Goal: Task Accomplishment & Management: Complete application form

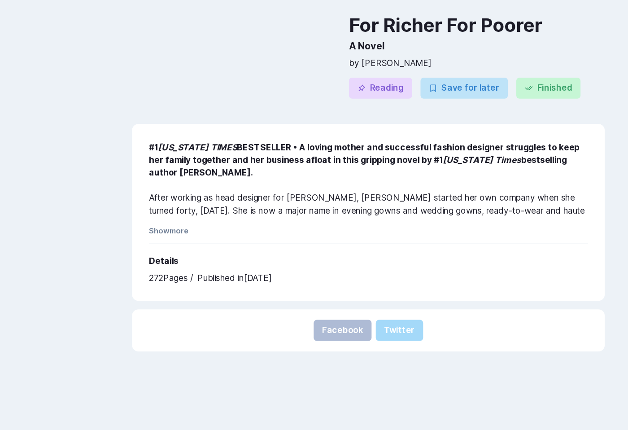
click at [468, 163] on div "For Richer For Poorer A Novel by [PERSON_NAME] Reading Save for later Finished" at bounding box center [314, 114] width 429 height 105
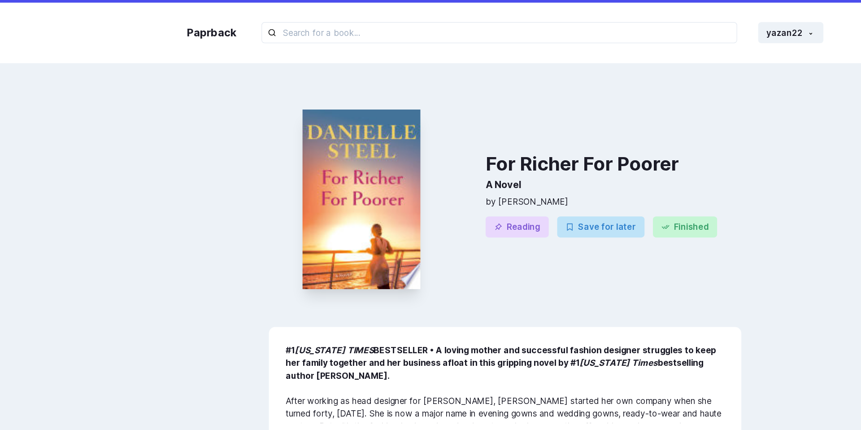
click at [230, 307] on div "#1 [US_STATE] TIMES BESTSELLER • A loving mother and successful fashion designe…" at bounding box center [430, 353] width 403 height 151
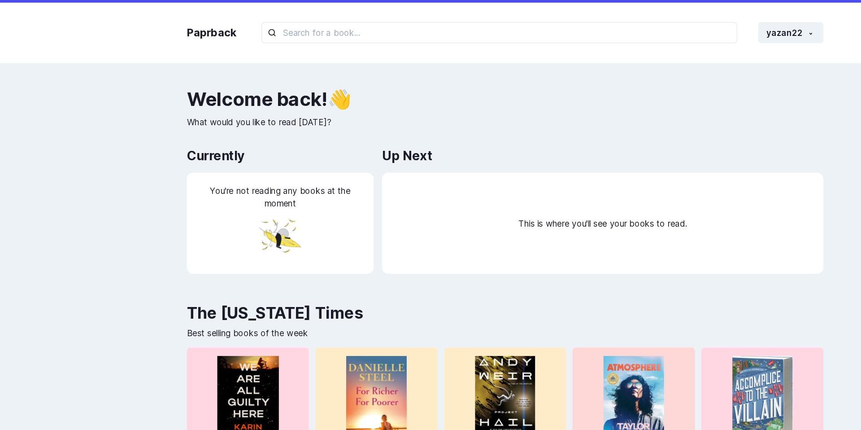
click at [391, 129] on div "Up Next" at bounding box center [514, 133] width 376 height 18
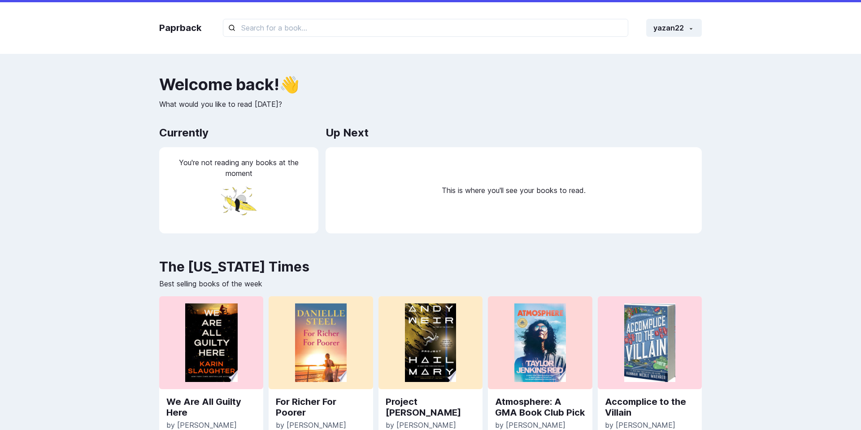
click at [593, 131] on div "Up Next" at bounding box center [514, 133] width 376 height 18
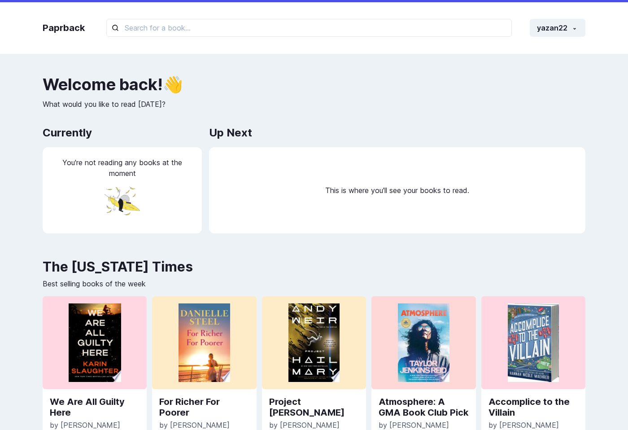
click at [328, 101] on p "What would you like to read today?" at bounding box center [314, 104] width 543 height 11
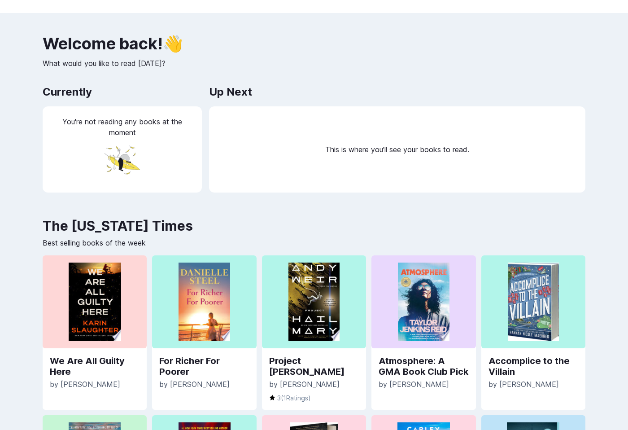
scroll to position [26, 0]
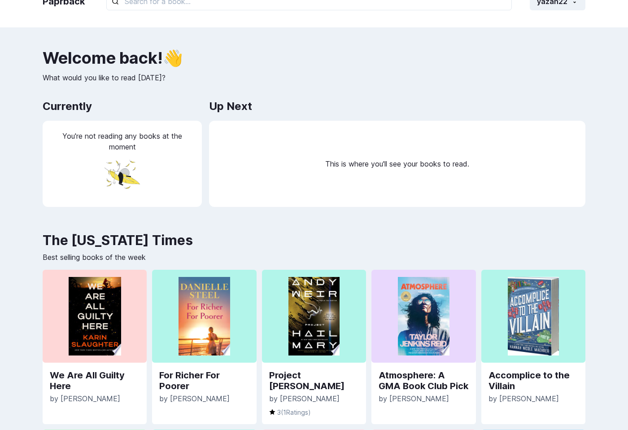
click at [192, 41] on div "Paprback yazan22 Home Profile Settings Log out Welcome back ! 👋 What would you …" at bounding box center [314, 311] width 628 height 675
click at [184, 378] on link "For Richer For Poorer" at bounding box center [204, 380] width 90 height 22
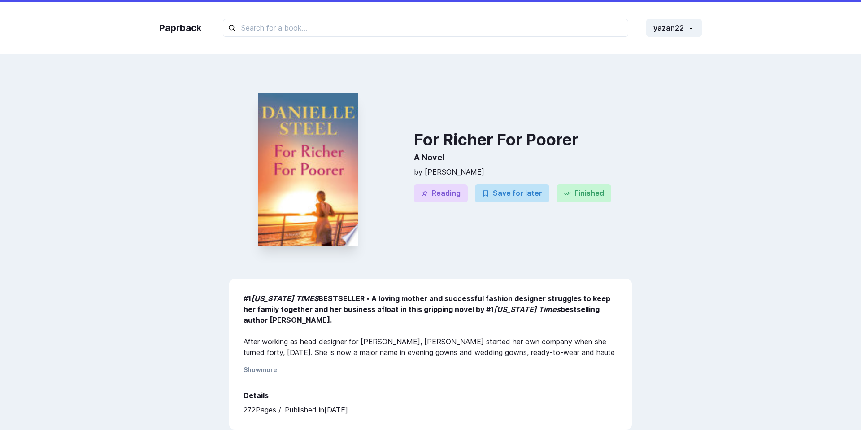
click at [329, 169] on img at bounding box center [308, 169] width 100 height 153
click at [627, 25] on button "yazan22" at bounding box center [674, 28] width 56 height 18
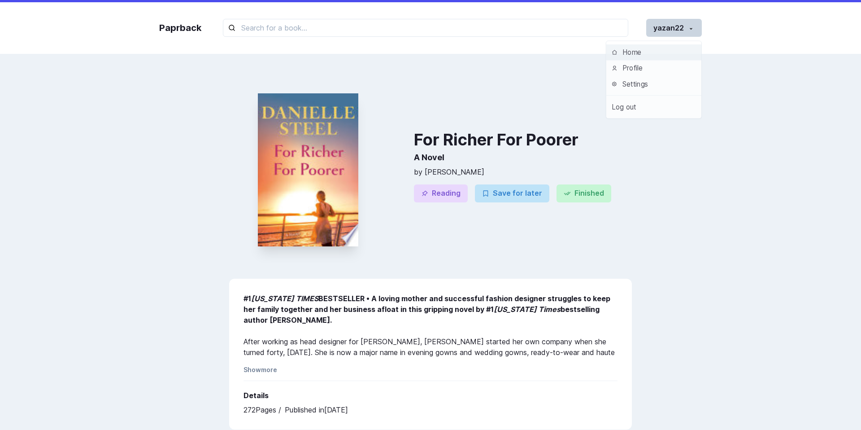
click at [627, 25] on button "yazan22" at bounding box center [674, 28] width 56 height 18
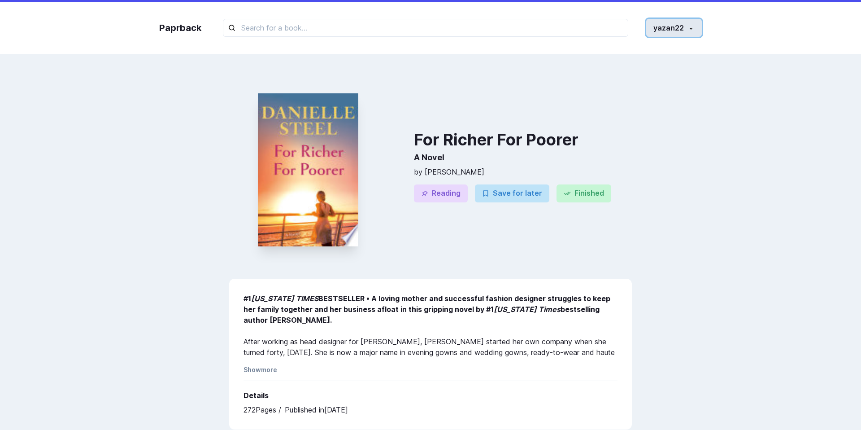
click at [627, 27] on button "yazan22" at bounding box center [674, 28] width 56 height 18
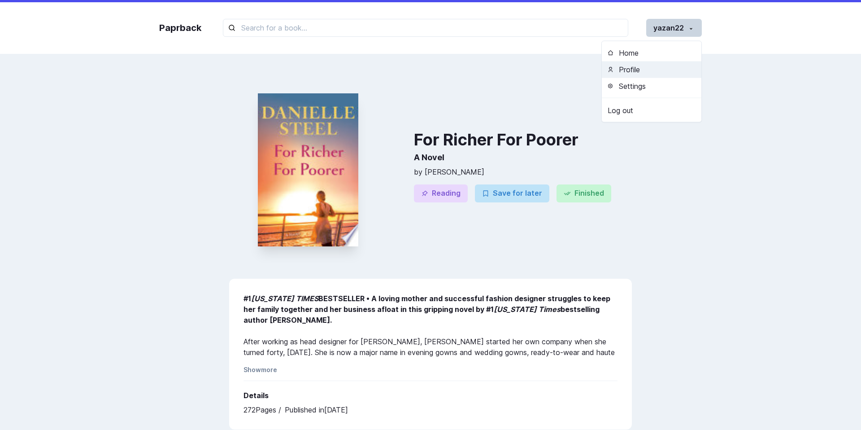
click at [627, 70] on button "Profile" at bounding box center [652, 69] width 100 height 17
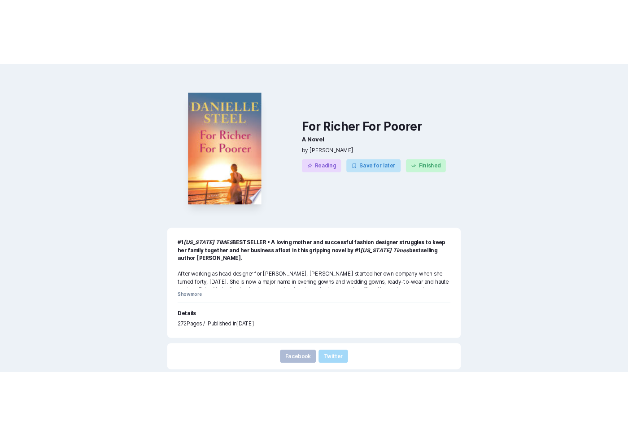
scroll to position [46, 0]
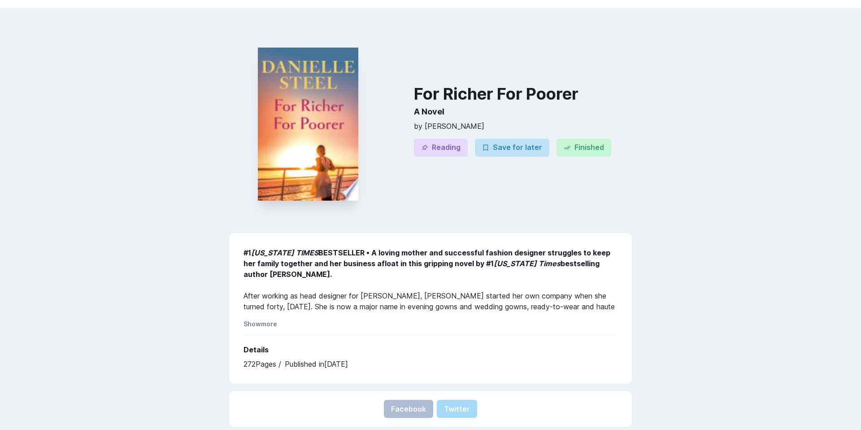
click at [449, 127] on span "[PERSON_NAME]" at bounding box center [455, 126] width 60 height 9
click at [241, 78] on div at bounding box center [308, 124] width 158 height 189
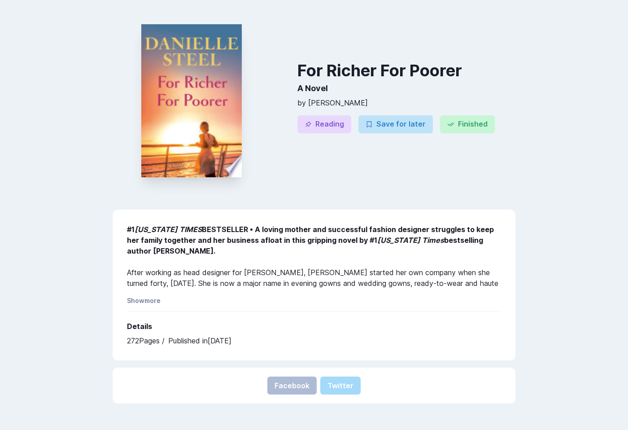
scroll to position [70, 0]
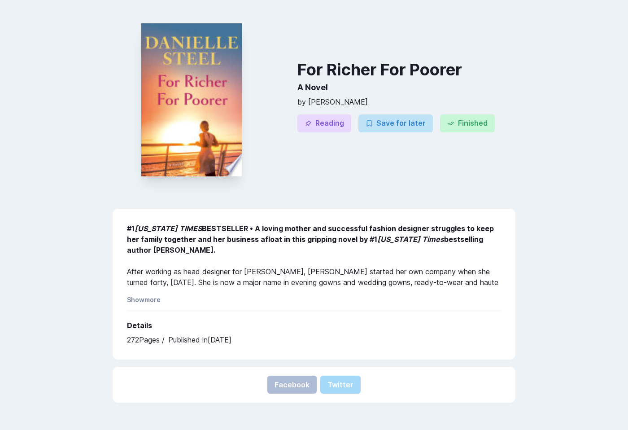
click at [304, 78] on div "For Richer For Poorer A Novel by Danielle Steel" at bounding box center [406, 84] width 218 height 47
click at [267, 66] on div at bounding box center [192, 99] width 158 height 189
click at [386, 46] on div "For Richer For Poorer A Novel by Danielle Steel Reading Save for later Finished" at bounding box center [406, 99] width 218 height 189
click at [423, 81] on h2 "A Novel" at bounding box center [406, 87] width 218 height 18
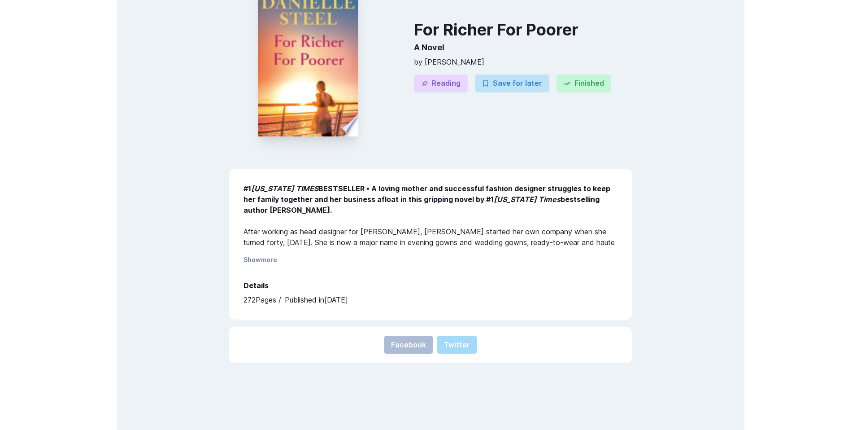
scroll to position [122, 0]
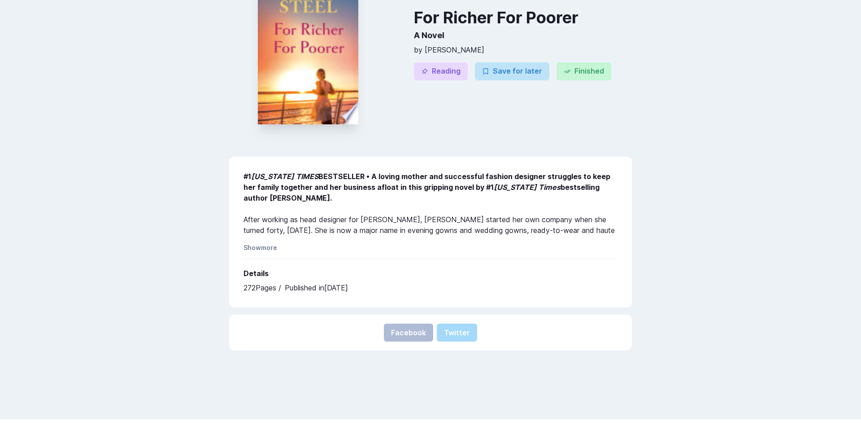
click at [483, 174] on b "#1 NEW YORK TIMES BESTSELLER • A loving mother and successful fashion designer …" at bounding box center [426, 187] width 367 height 30
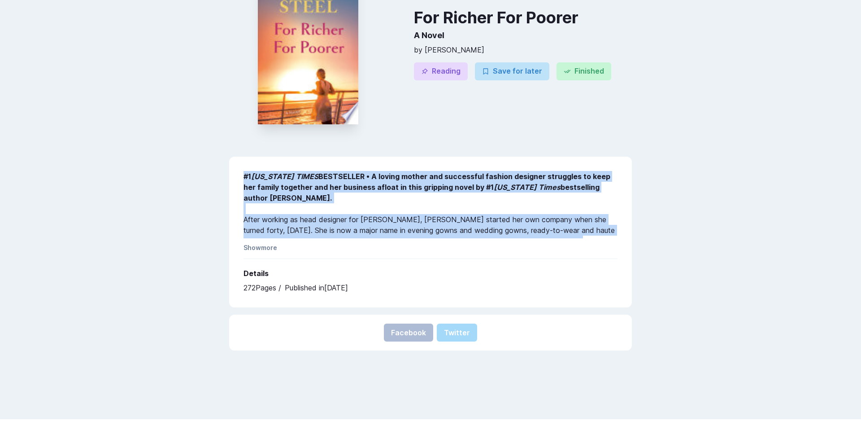
drag, startPoint x: 236, startPoint y: 174, endPoint x: 320, endPoint y: 239, distance: 106.1
click at [320, 239] on div "#1 NEW YORK TIMES BESTSELLER • A loving mother and successful fashion designer …" at bounding box center [430, 231] width 403 height 151
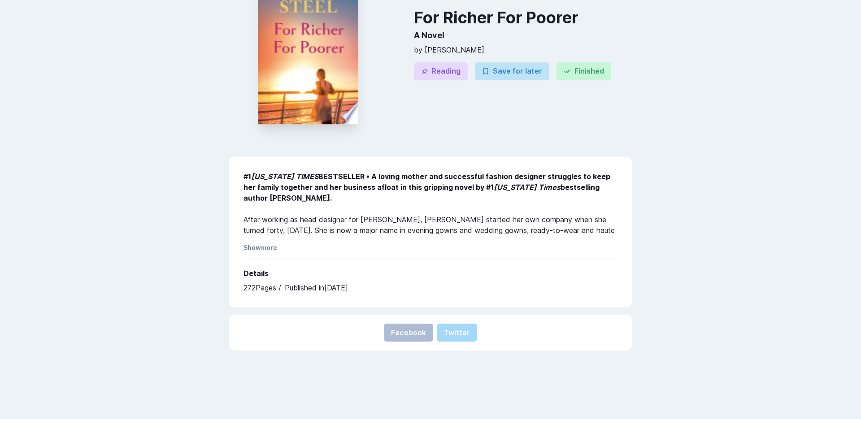
click at [302, 235] on div "#1 NEW YORK TIMES BESTSELLER • A loving mother and successful fashion designer …" at bounding box center [430, 204] width 374 height 67
click at [264, 243] on div "#1 NEW YORK TIMES BESTSELLER • A loving mother and successful fashion designer …" at bounding box center [430, 231] width 403 height 151
click at [264, 246] on button "Show more" at bounding box center [260, 247] width 34 height 8
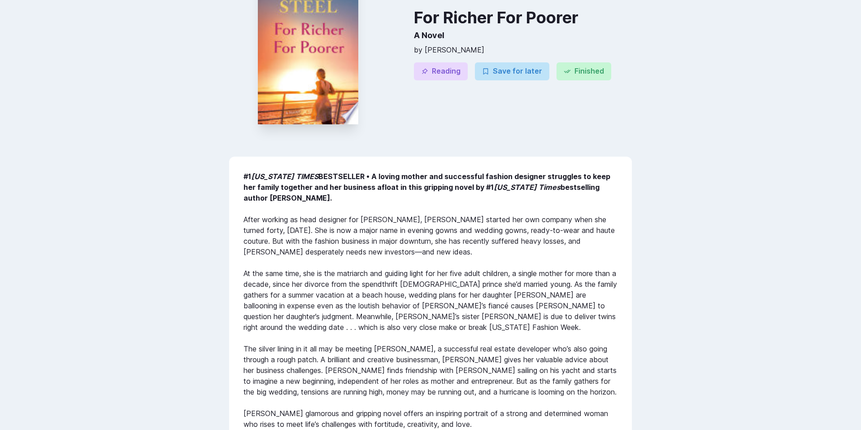
scroll to position [231, 0]
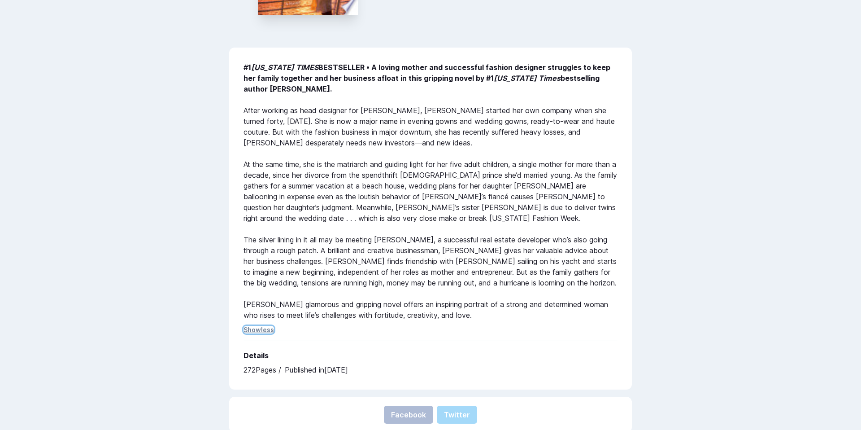
click at [264, 330] on button "Show less" at bounding box center [258, 330] width 30 height 8
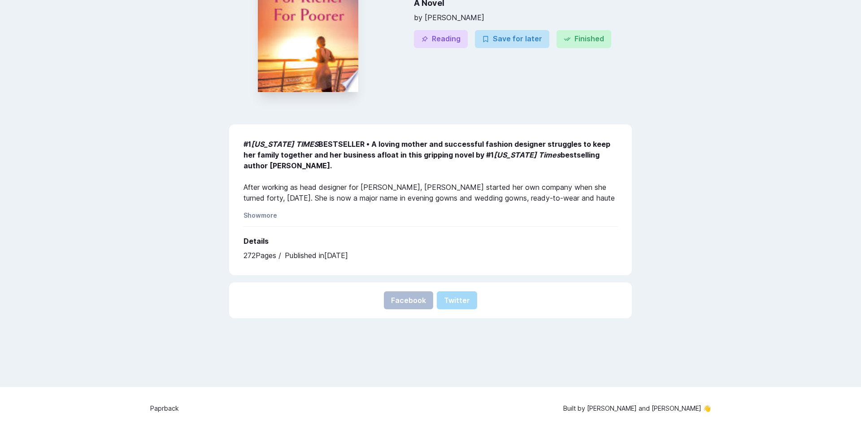
drag, startPoint x: 242, startPoint y: 239, endPoint x: 374, endPoint y: 251, distance: 132.8
click at [374, 251] on div "#1 NEW YORK TIMES BESTSELLER • A loving mother and successful fashion designer …" at bounding box center [430, 199] width 403 height 151
click at [328, 156] on b "#1 NEW YORK TIMES BESTSELLER • A loving mother and successful fashion designer …" at bounding box center [426, 154] width 367 height 30
click at [270, 196] on div "#1 NEW YORK TIMES BESTSELLER • A loving mother and successful fashion designer …" at bounding box center [430, 172] width 374 height 67
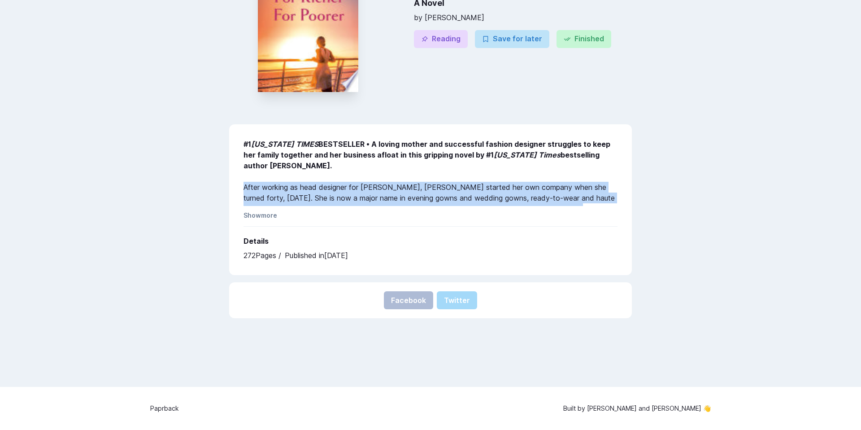
click at [270, 196] on div "#1 NEW YORK TIMES BESTSELLER • A loving mother and successful fashion designer …" at bounding box center [430, 172] width 374 height 67
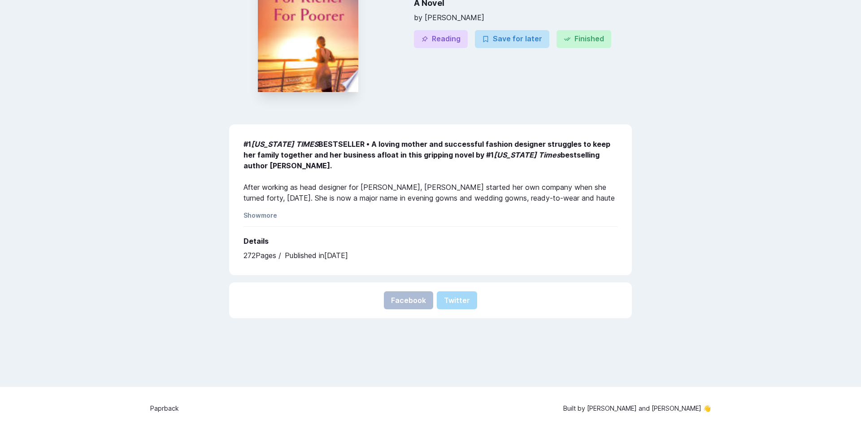
click at [233, 195] on div "#1 NEW YORK TIMES BESTSELLER • A loving mother and successful fashion designer …" at bounding box center [430, 199] width 403 height 151
click at [251, 210] on div "#1 NEW YORK TIMES BESTSELLER • A loving mother and successful fashion designer …" at bounding box center [430, 199] width 403 height 151
click at [251, 213] on button "Show more" at bounding box center [260, 215] width 34 height 8
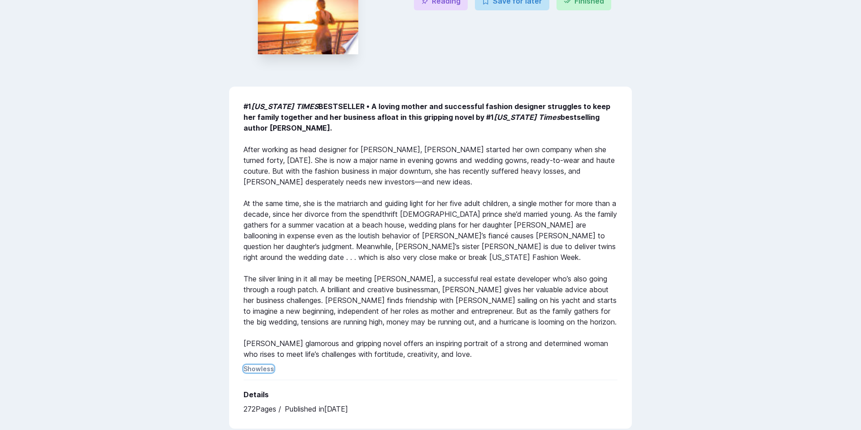
scroll to position [193, 0]
click at [258, 372] on div "#1 NEW YORK TIMES BESTSELLER • A loving mother and successful fashion designer …" at bounding box center [430, 257] width 403 height 342
click at [264, 365] on button "Show less" at bounding box center [258, 368] width 30 height 8
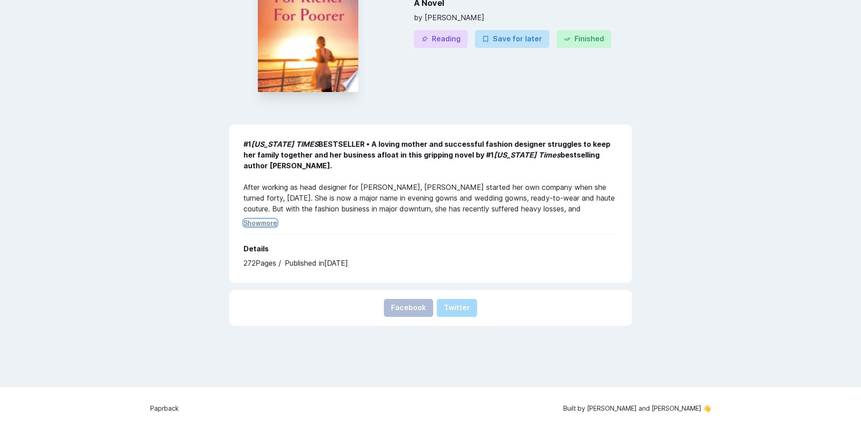
scroll to position [154, 0]
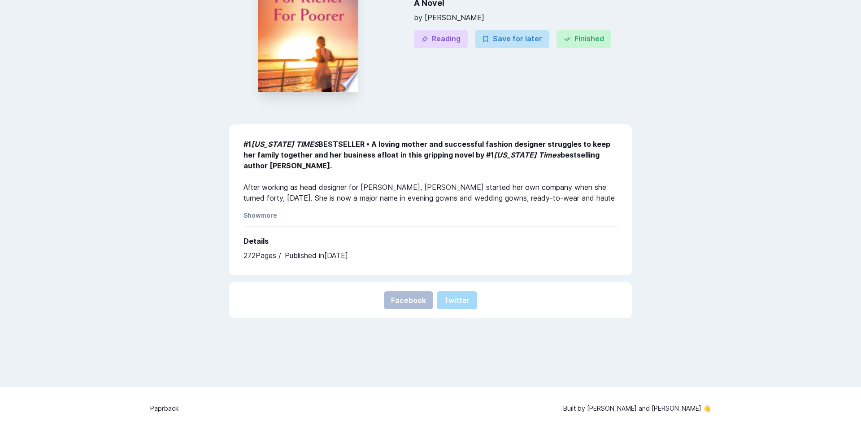
click at [282, 164] on b "#1 NEW YORK TIMES BESTSELLER • A loving mother and successful fashion designer …" at bounding box center [426, 154] width 367 height 30
drag, startPoint x: 238, startPoint y: 142, endPoint x: 388, endPoint y: 261, distance: 191.5
click at [388, 261] on div "#1 NEW YORK TIMES BESTSELLER • A loving mother and successful fashion designer …" at bounding box center [430, 199] width 403 height 151
copy div "#1 NEW YORK TIMES BESTSELLER • A loving mother and successful fashion designer …"
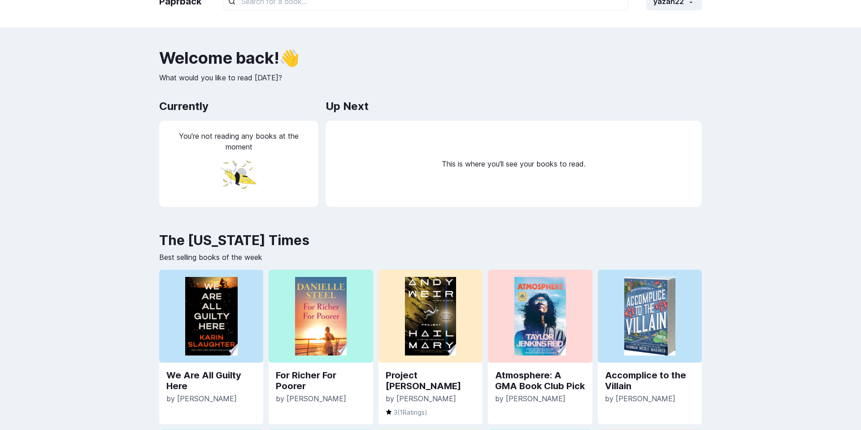
scroll to position [151, 0]
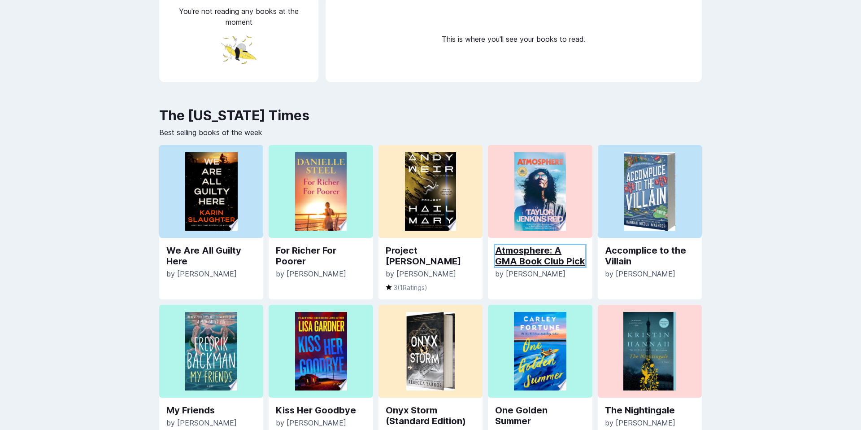
click at [524, 262] on link "Atmosphere: A GMA Book Club Pick" at bounding box center [540, 256] width 90 height 22
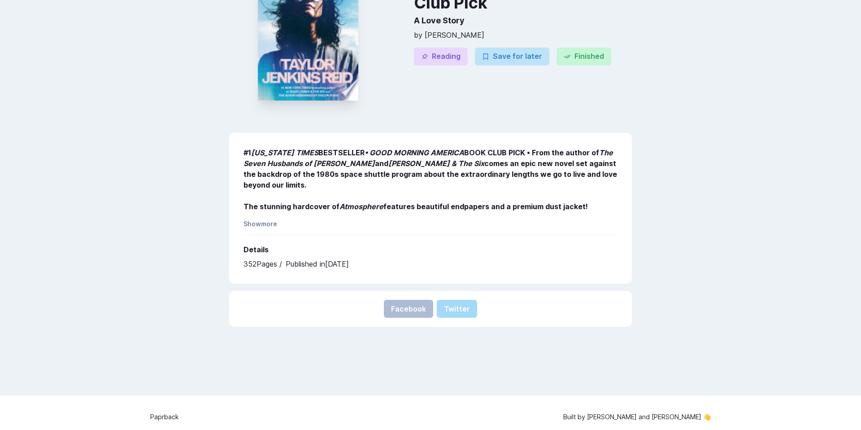
scroll to position [146, 0]
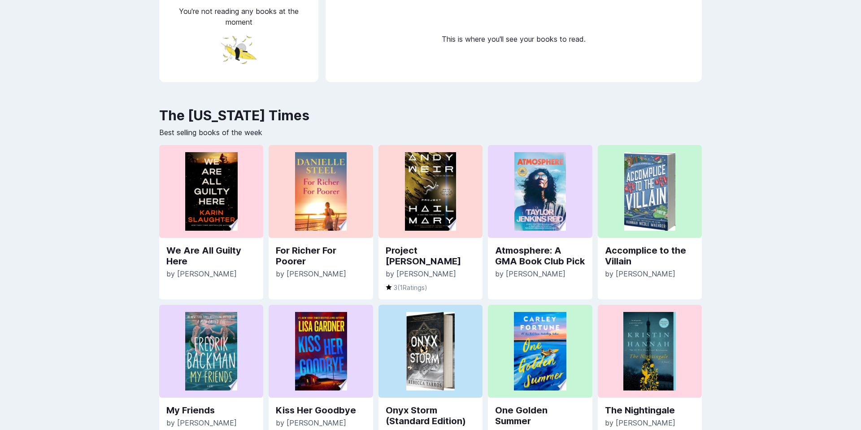
scroll to position [178, 0]
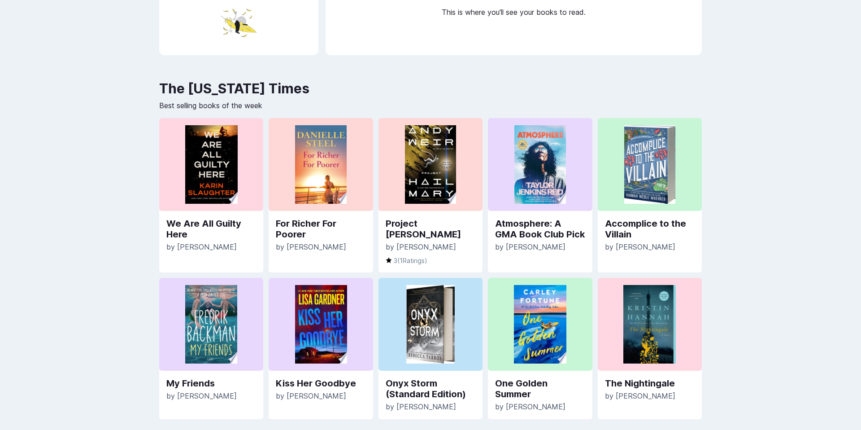
click at [386, 241] on p "by Andy Weir" at bounding box center [431, 246] width 90 height 11
click at [406, 221] on link "Project Hail Mary" at bounding box center [431, 229] width 90 height 22
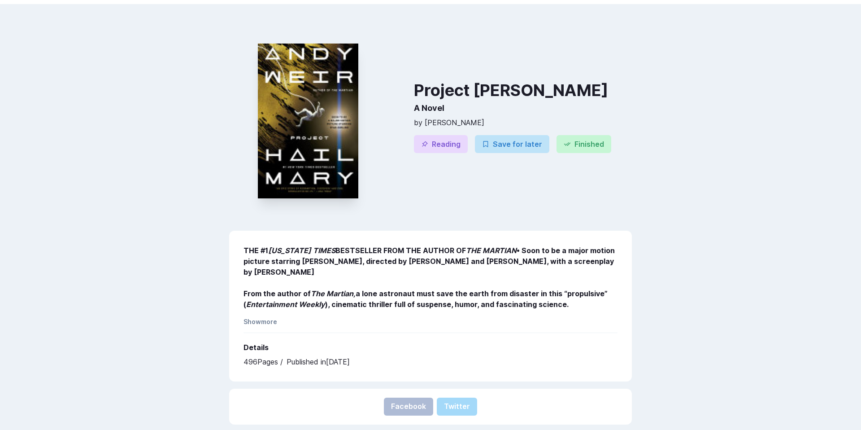
scroll to position [56, 0]
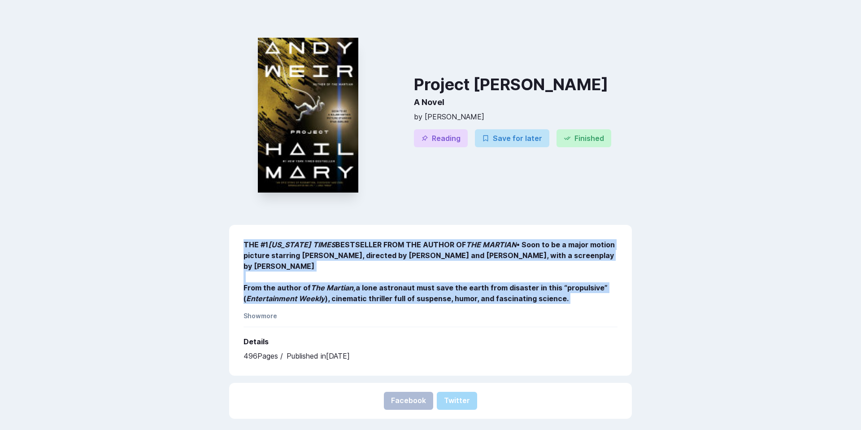
drag, startPoint x: 241, startPoint y: 242, endPoint x: 570, endPoint y: 304, distance: 334.9
click at [570, 304] on div "THE #1 NEW YORK TIMES BESTSELLER FROM THE AUTHOR OF THE MARTIAN • Soon to be a …" at bounding box center [430, 300] width 403 height 151
copy div "THE #1 NEW YORK TIMES BESTSELLER FROM THE AUTHOR OF THE MARTIAN • Soon to be a …"
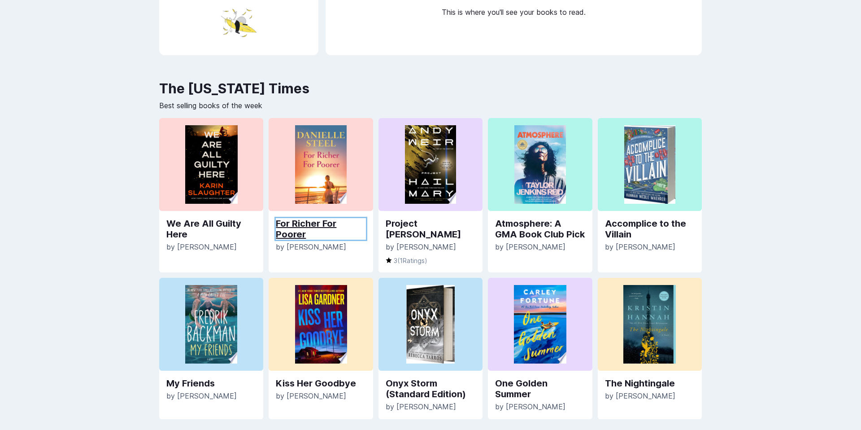
click at [312, 233] on link "For Richer For Poorer" at bounding box center [321, 229] width 90 height 22
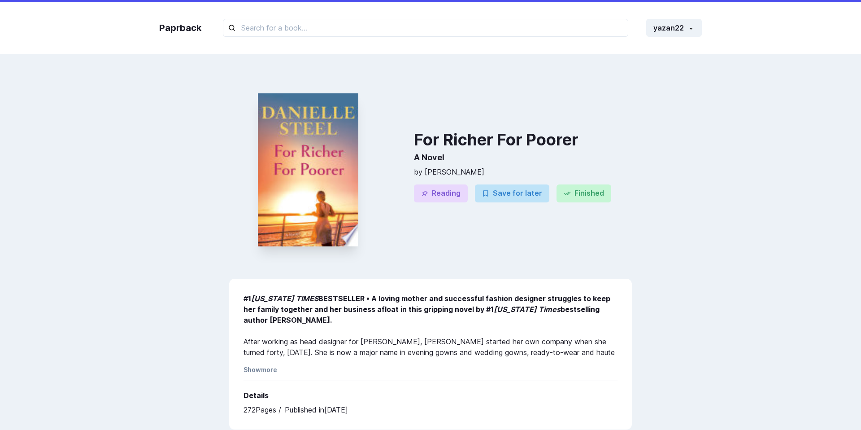
scroll to position [9, 0]
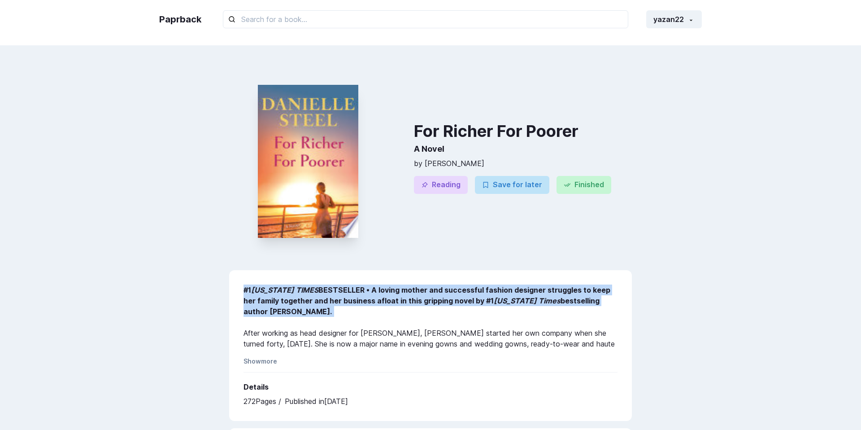
drag, startPoint x: 237, startPoint y: 289, endPoint x: 572, endPoint y: 325, distance: 336.8
click at [572, 325] on div "#1 NEW YORK TIMES BESTSELLER • A loving mother and successful fashion designer …" at bounding box center [430, 345] width 403 height 151
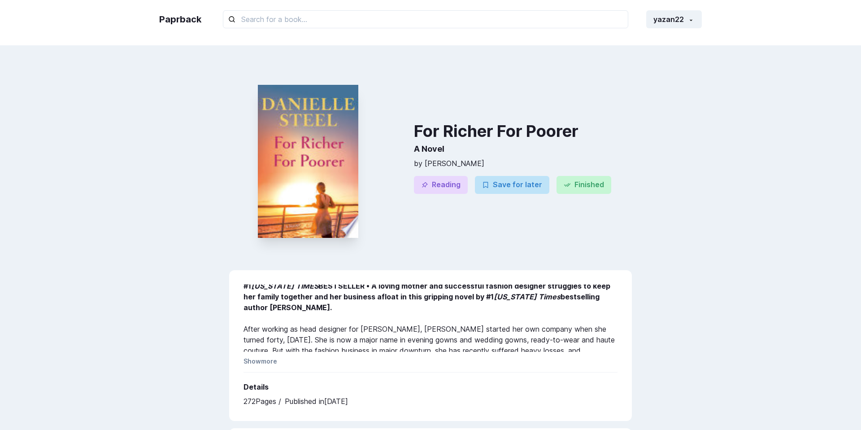
scroll to position [1, 0]
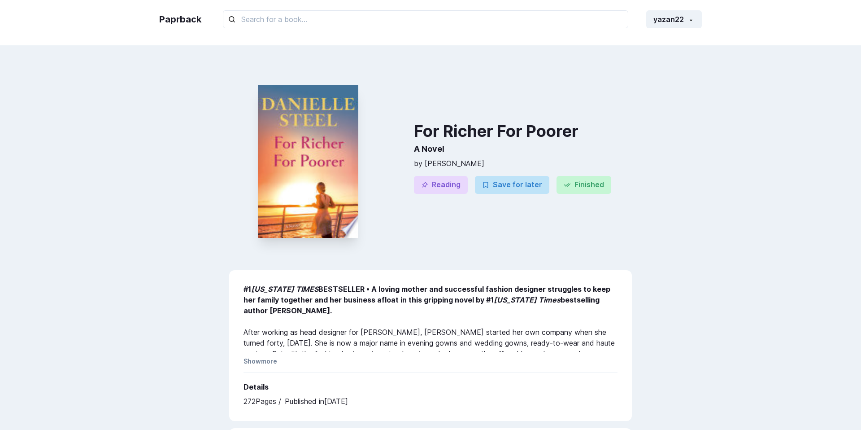
click at [572, 325] on div "#1 NEW YORK TIMES BESTSELLER • A loving mother and successful fashion designer …" at bounding box center [430, 317] width 374 height 67
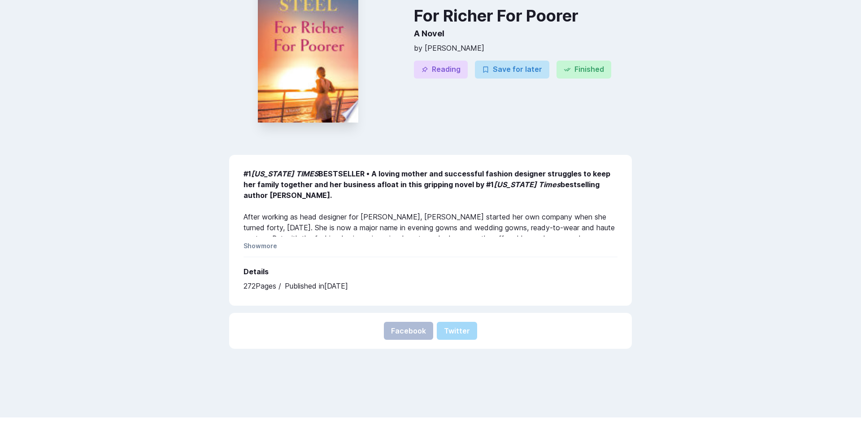
scroll to position [106, 0]
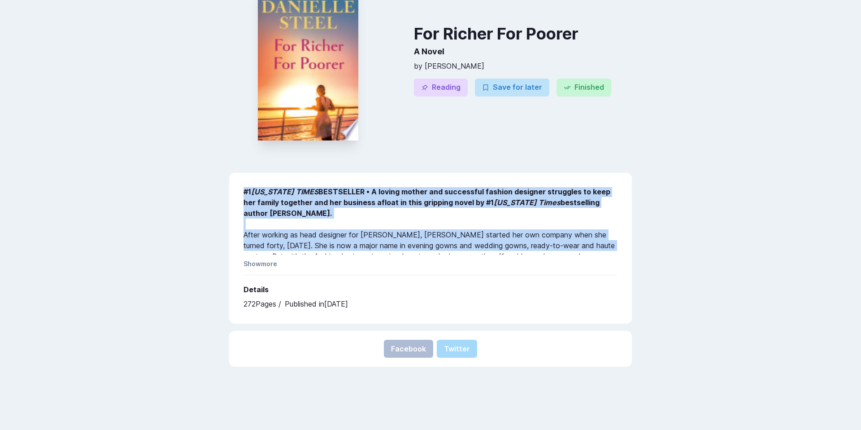
drag, startPoint x: 242, startPoint y: 191, endPoint x: 611, endPoint y: 243, distance: 372.1
click at [611, 243] on div "#1 NEW YORK TIMES BESTSELLER • A loving mother and successful fashion designer …" at bounding box center [430, 248] width 403 height 151
copy div "#1 NEW YORK TIMES BESTSELLER • A loving mother and successful fashion designer …"
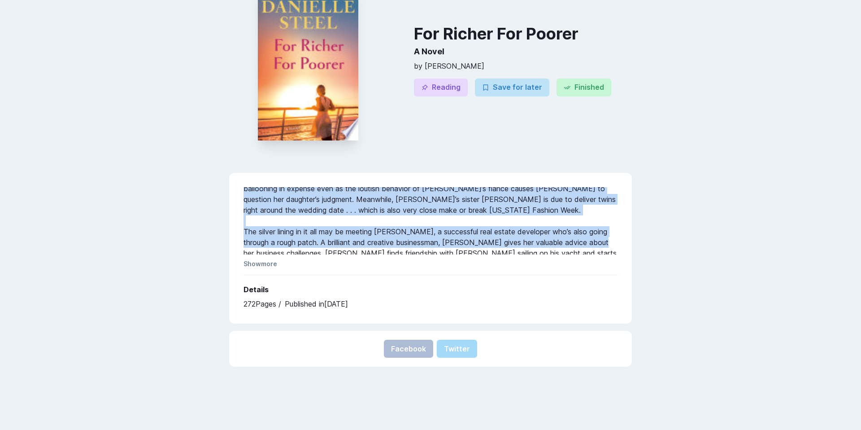
scroll to position [176, 0]
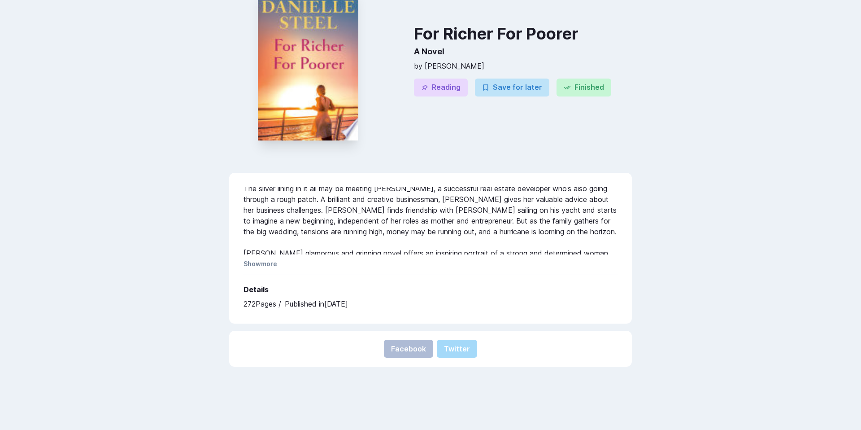
click at [251, 228] on div "#1 NEW YORK TIMES BESTSELLER • A loving mother and successful fashion designer …" at bounding box center [430, 220] width 374 height 67
click at [264, 259] on div "#1 NEW YORK TIMES BESTSELLER • A loving mother and successful fashion designer …" at bounding box center [430, 248] width 403 height 151
click at [264, 262] on button "Show more" at bounding box center [260, 264] width 34 height 8
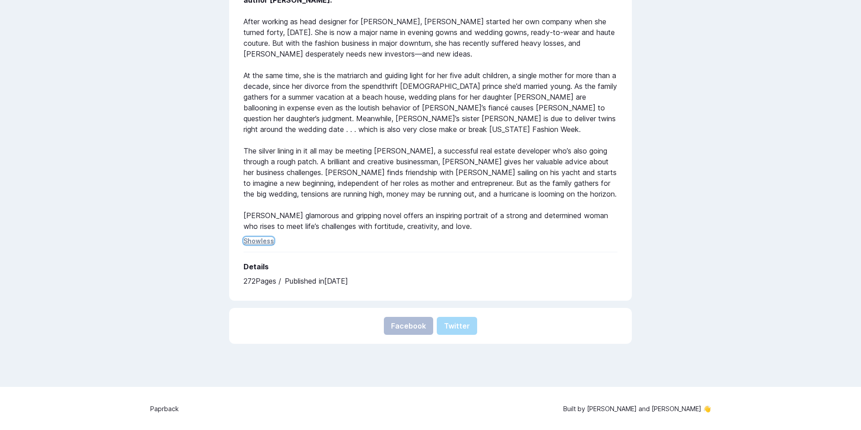
click at [265, 238] on button "Show less" at bounding box center [258, 241] width 30 height 8
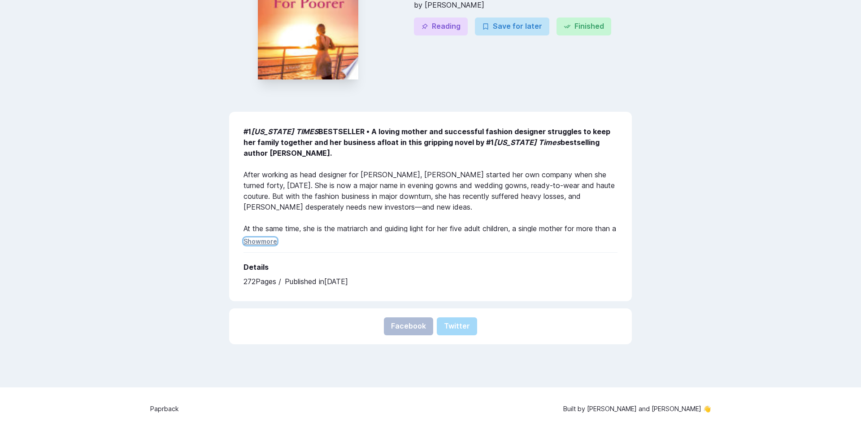
scroll to position [154, 0]
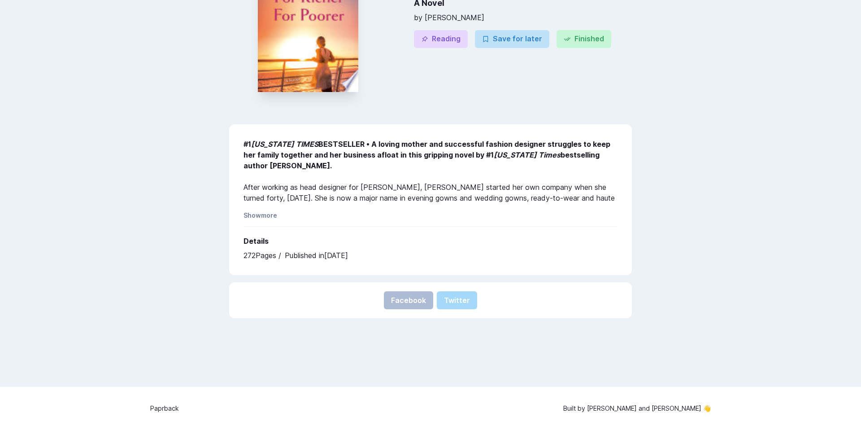
click at [224, 218] on div "For Richer For Poorer A Novel by Danielle Steel Reading Save for later Finished…" at bounding box center [430, 123] width 421 height 404
click at [266, 213] on button "Show more" at bounding box center [260, 215] width 34 height 8
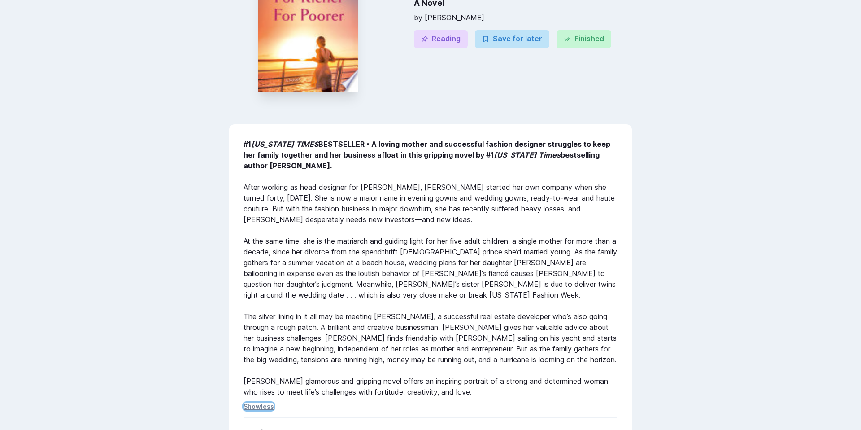
click at [263, 405] on button "Show less" at bounding box center [258, 406] width 30 height 8
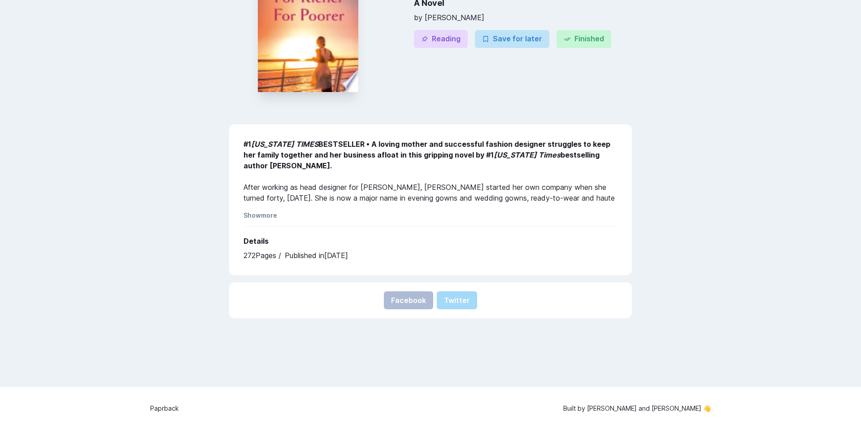
click at [266, 171] on div "#1 NEW YORK TIMES BESTSELLER • A loving mother and successful fashion designer …" at bounding box center [430, 172] width 374 height 67
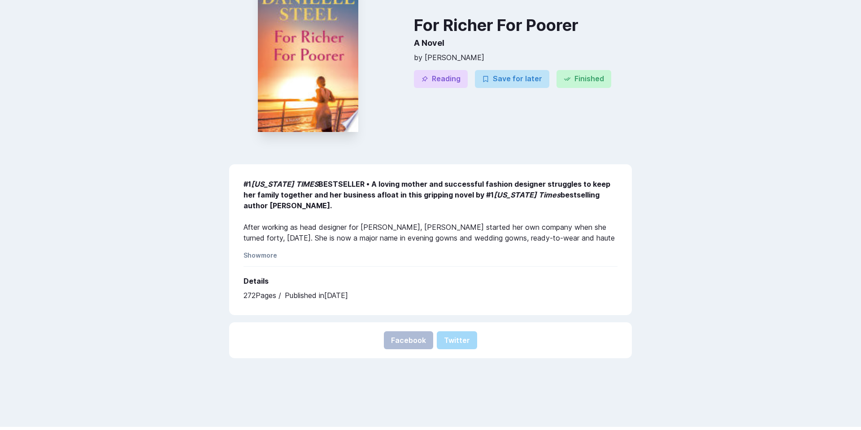
scroll to position [103, 0]
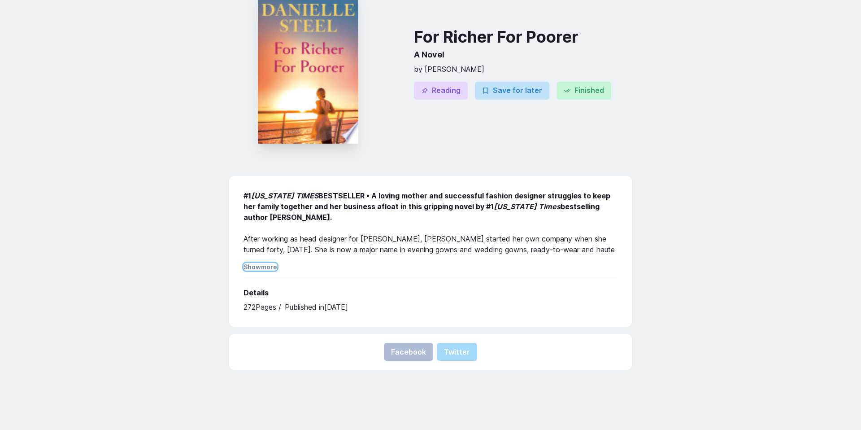
click at [273, 270] on button "Show more" at bounding box center [260, 267] width 34 height 8
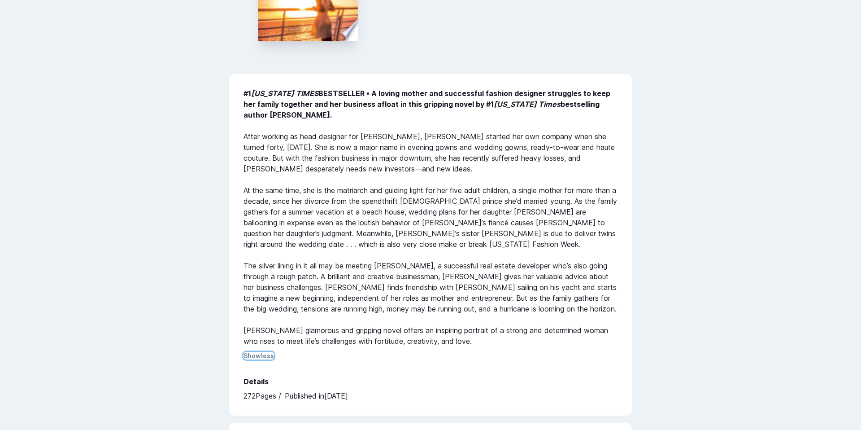
scroll to position [229, 0]
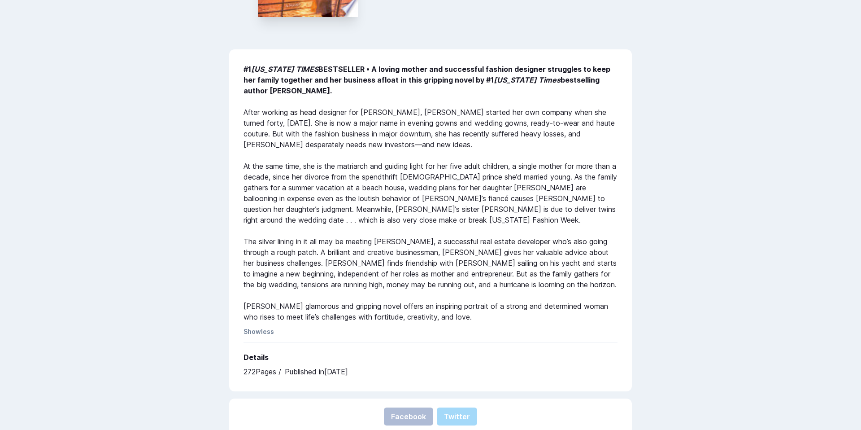
click at [263, 326] on div "#1 [US_STATE] TIMES BESTSELLER • A loving mother and successful fashion designe…" at bounding box center [430, 220] width 403 height 342
click at [261, 330] on button "Show less" at bounding box center [258, 331] width 30 height 8
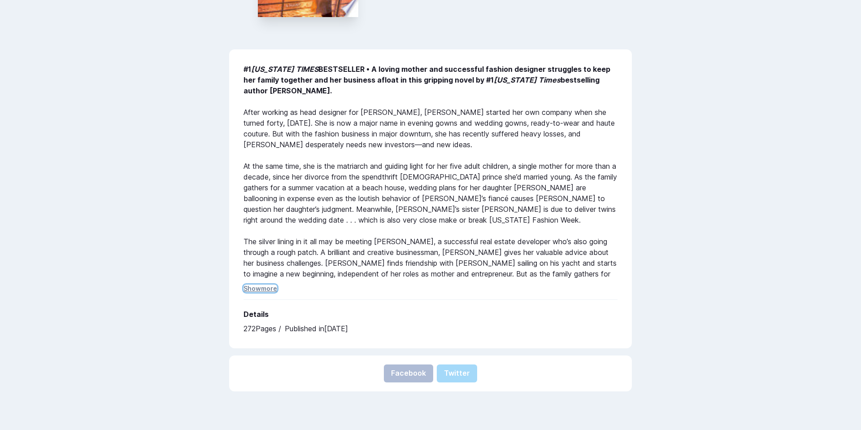
scroll to position [154, 0]
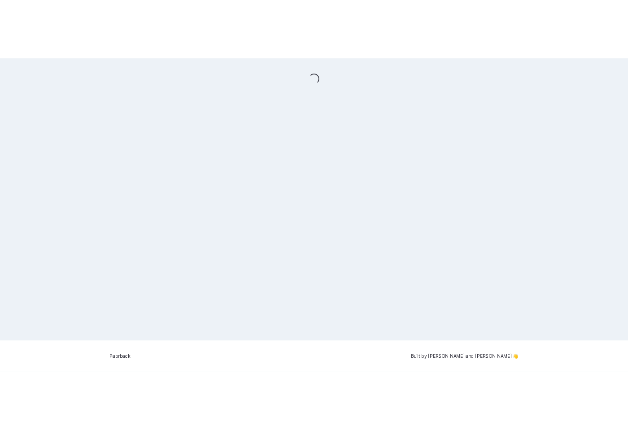
scroll to position [154, 0]
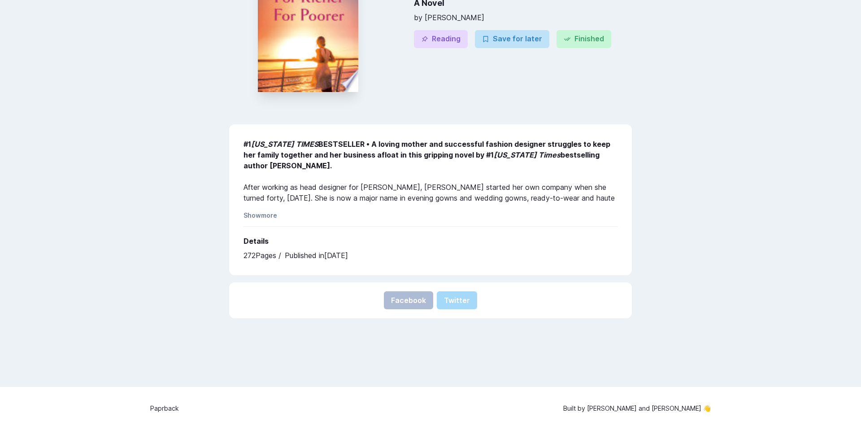
click at [289, 280] on div "For Richer For Poorer A Novel by [PERSON_NAME] Reading Save for later Finished …" at bounding box center [430, 123] width 421 height 404
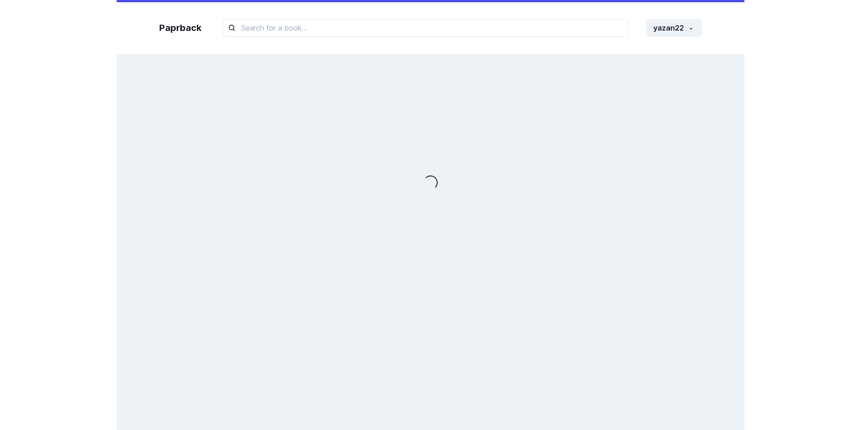
scroll to position [154, 0]
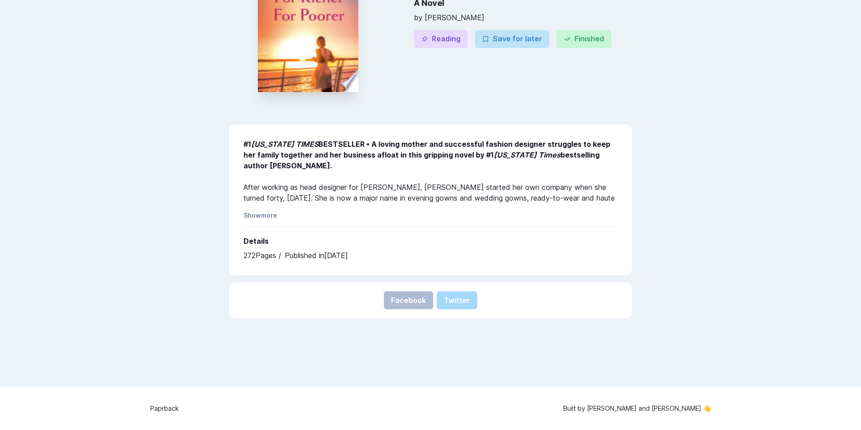
click at [222, 223] on div "For Richer For Poorer A Novel by [PERSON_NAME] Reading Save for later Finished …" at bounding box center [430, 123] width 421 height 404
click at [245, 152] on b "#1 [US_STATE] TIMES BESTSELLER • A loving mother and successful fashion designe…" at bounding box center [426, 154] width 367 height 30
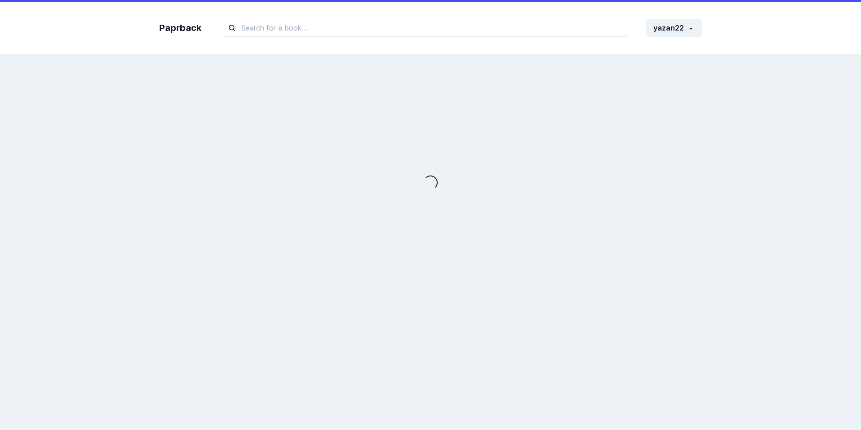
scroll to position [154, 0]
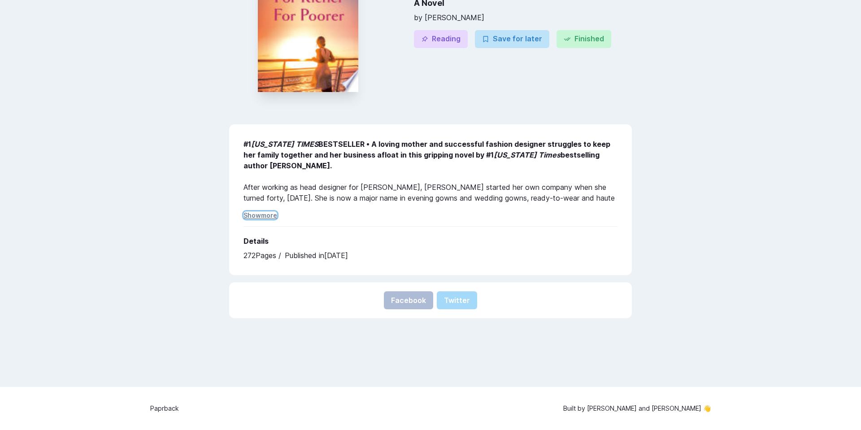
click at [269, 212] on button "Show more" at bounding box center [260, 215] width 34 height 8
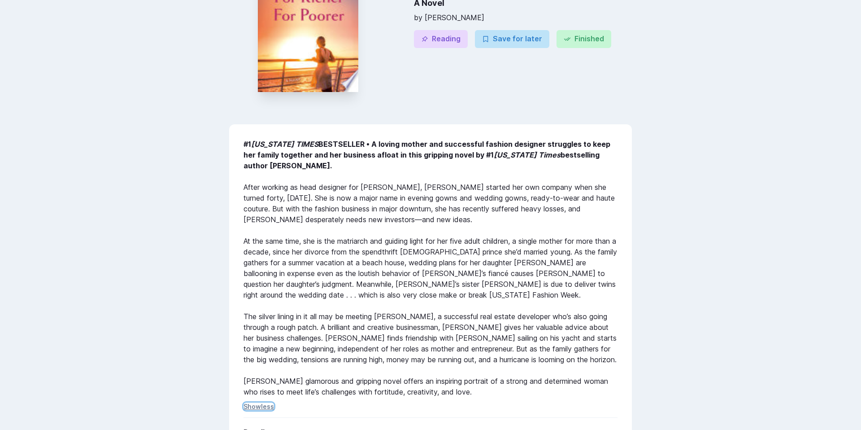
click at [267, 406] on button "Show less" at bounding box center [258, 406] width 30 height 8
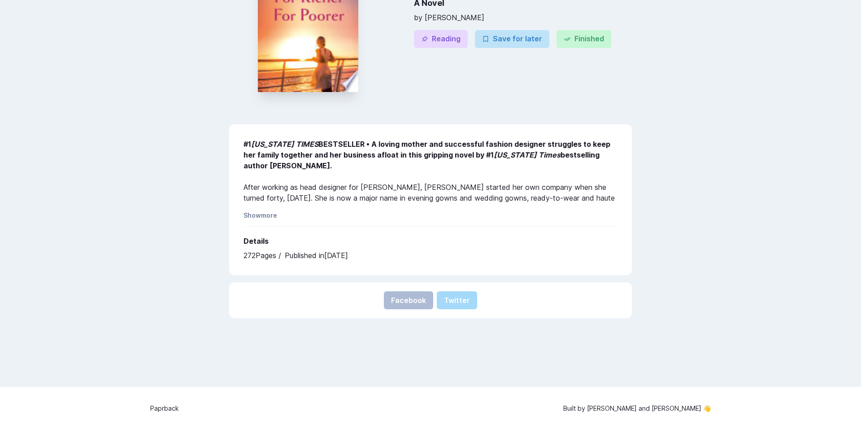
drag, startPoint x: 243, startPoint y: 143, endPoint x: 306, endPoint y: 164, distance: 66.5
click at [306, 164] on div "#1 NEW YORK TIMES BESTSELLER • A loving mother and successful fashion designer …" at bounding box center [430, 199] width 403 height 151
copy b "#1 NEW YORK TIMES BESTSELLER • A loving mother and successful fashion designer …"
click at [165, 119] on div "For Richer For Poorer A Novel by Danielle Steel Reading Save for later Finished…" at bounding box center [430, 136] width 560 height 430
click at [480, 325] on div "For Richer For Poorer A Novel by Danielle Steel Reading Save for later Finished…" at bounding box center [430, 123] width 421 height 404
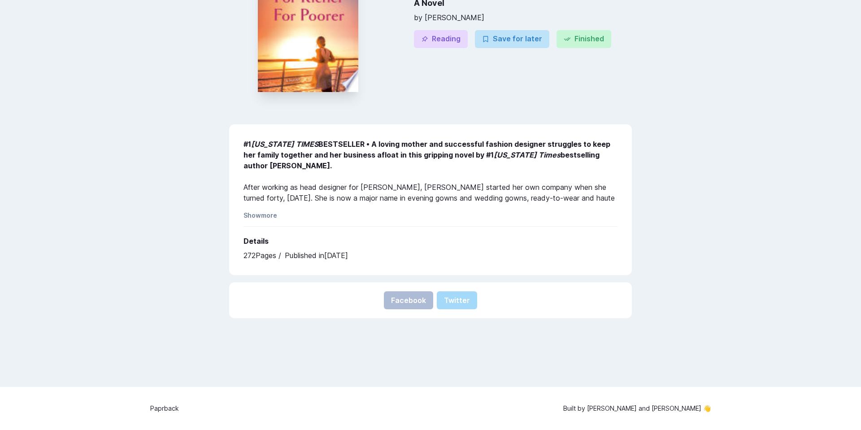
click at [405, 269] on div "#1 NEW YORK TIMES BESTSELLER • A loving mother and successful fashion designer …" at bounding box center [430, 199] width 403 height 151
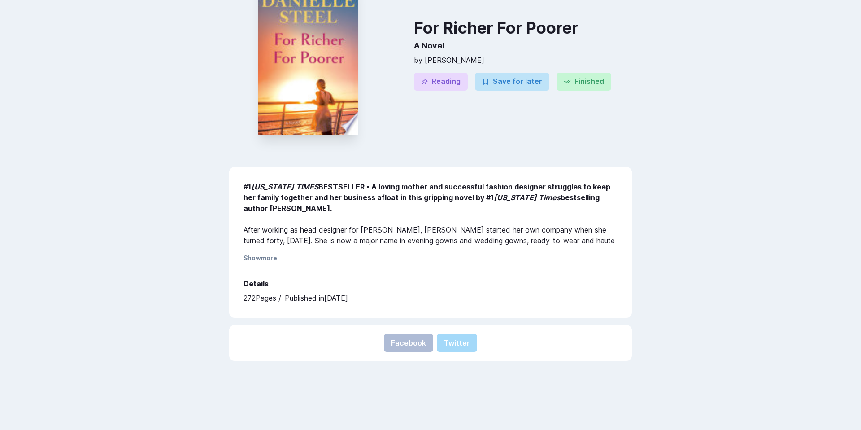
scroll to position [124, 0]
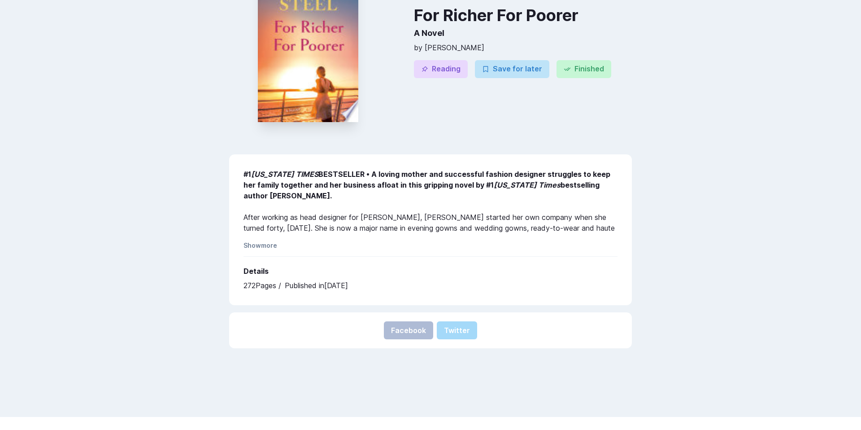
click at [427, 314] on div "Facebook Twitter" at bounding box center [430, 330] width 403 height 36
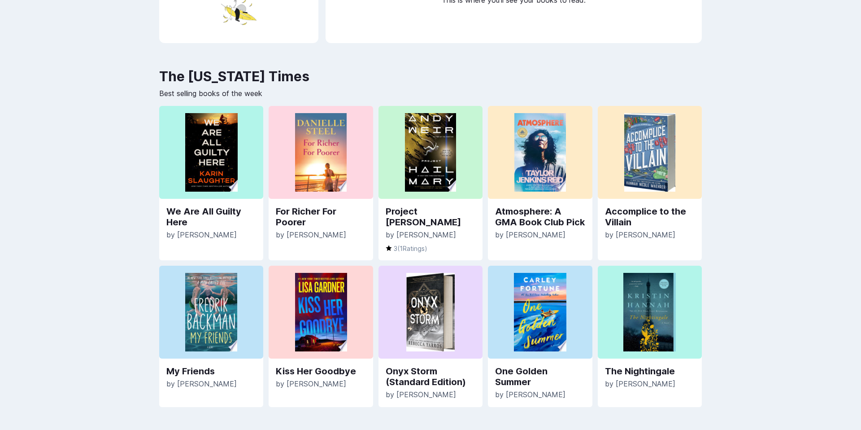
scroll to position [243, 0]
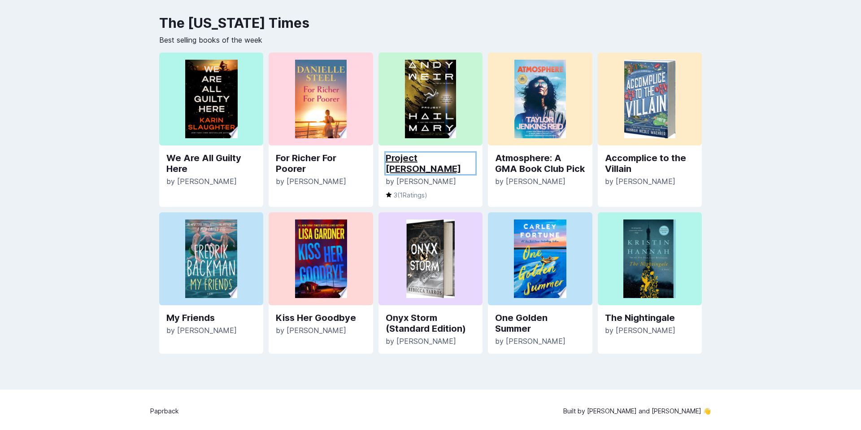
click at [415, 159] on link "Project [PERSON_NAME]" at bounding box center [431, 163] width 90 height 22
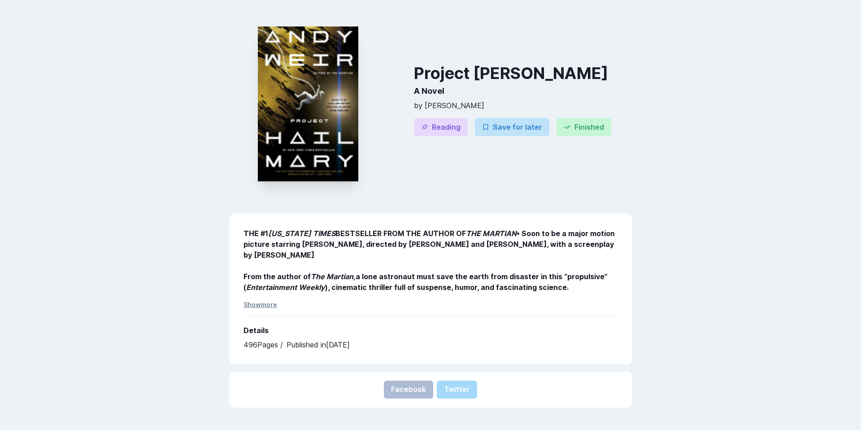
scroll to position [77, 0]
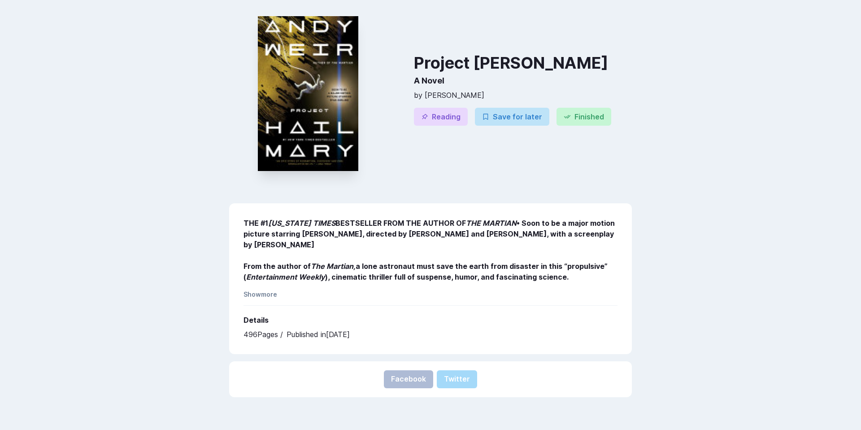
click at [262, 286] on div "THE #1 NEW YORK TIMES BESTSELLER FROM THE AUTHOR OF THE MARTIAN • Soon to be a …" at bounding box center [430, 278] width 403 height 151
click at [260, 296] on button "Show more" at bounding box center [260, 294] width 34 height 8
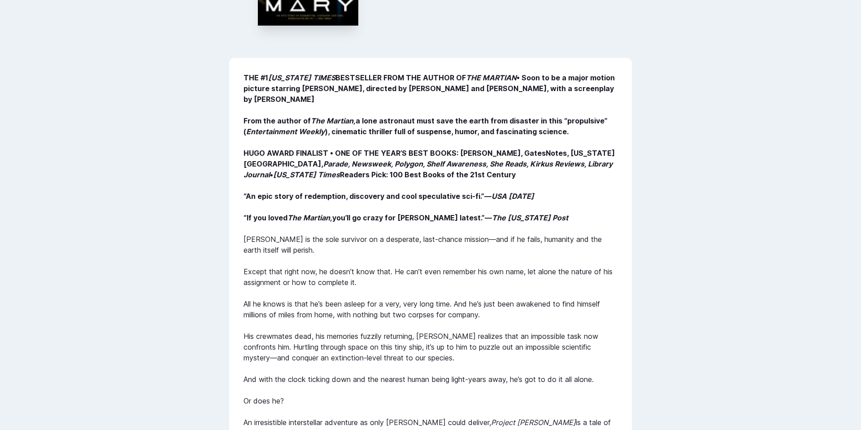
scroll to position [0, 0]
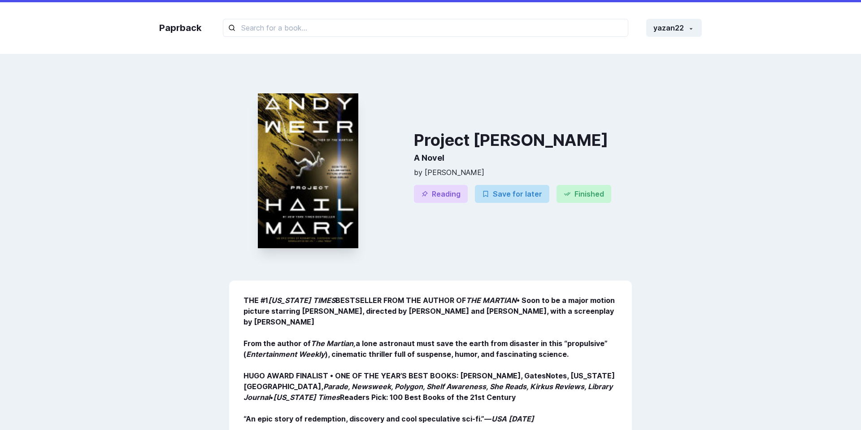
click at [410, 242] on div "Project Hail Mary A Novel by Andy Weir Reading Save for later Finished" at bounding box center [430, 170] width 429 height 217
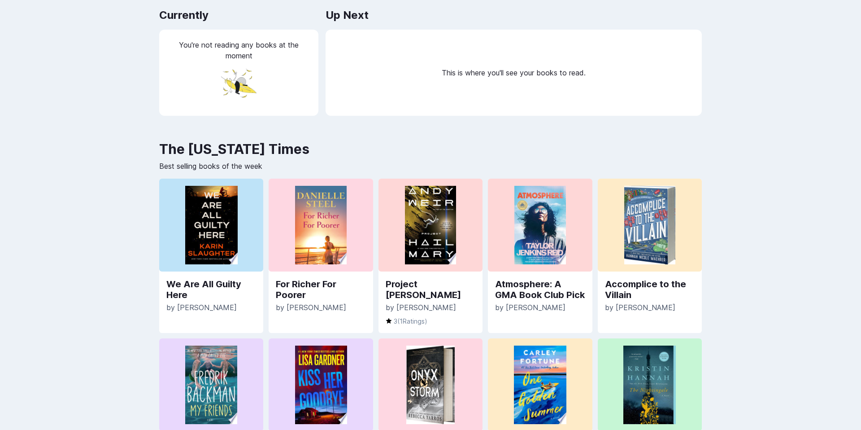
scroll to position [118, 0]
click at [398, 289] on div "Project Hail Mary by Andy Weir 3 ( 1 Ratings)" at bounding box center [430, 301] width 104 height 61
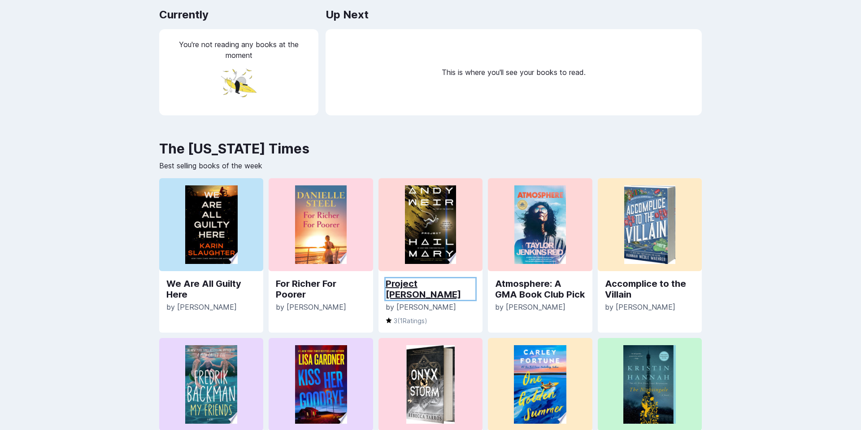
click at [410, 283] on link "Project [PERSON_NAME]" at bounding box center [431, 289] width 90 height 22
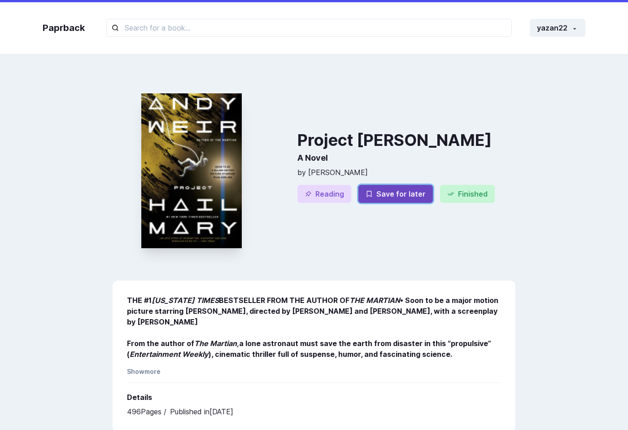
click at [415, 190] on button "Save for later" at bounding box center [395, 194] width 74 height 18
drag, startPoint x: 346, startPoint y: 169, endPoint x: 305, endPoint y: 171, distance: 40.8
click at [305, 171] on p "by Andy Weir" at bounding box center [406, 172] width 218 height 11
copy p "[PERSON_NAME]"
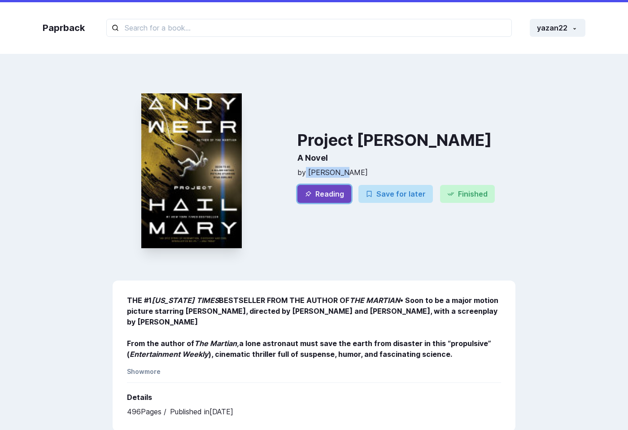
click at [343, 191] on button "Reading" at bounding box center [324, 194] width 54 height 18
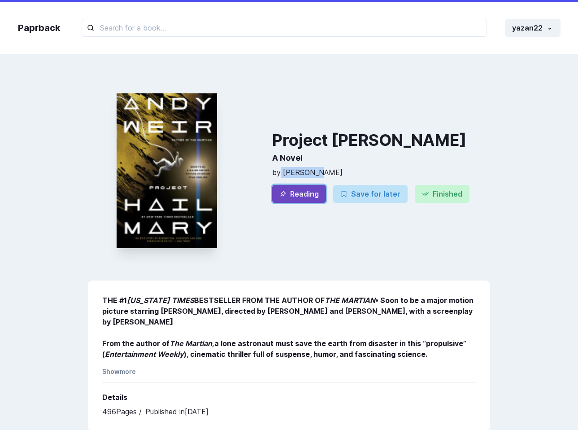
click at [310, 190] on button "Reading" at bounding box center [299, 194] width 54 height 18
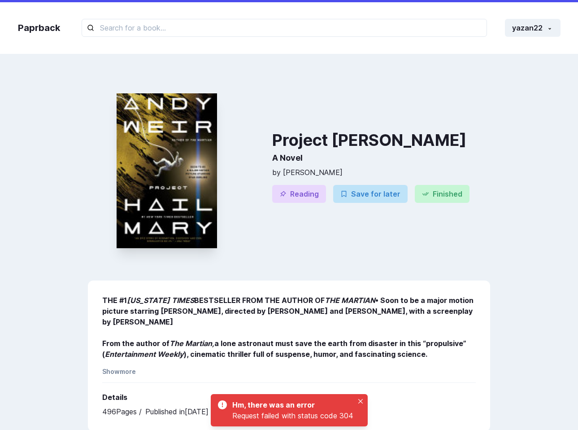
click at [396, 258] on div "Project Hail Mary A Novel by Andy Weir Reading Save for later Finished" at bounding box center [381, 170] width 218 height 191
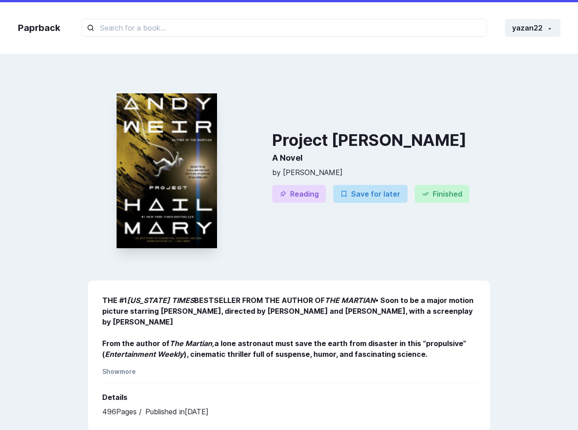
click at [402, 257] on div "Project Hail Mary A Novel by Andy Weir Reading Save for later Finished" at bounding box center [381, 170] width 218 height 191
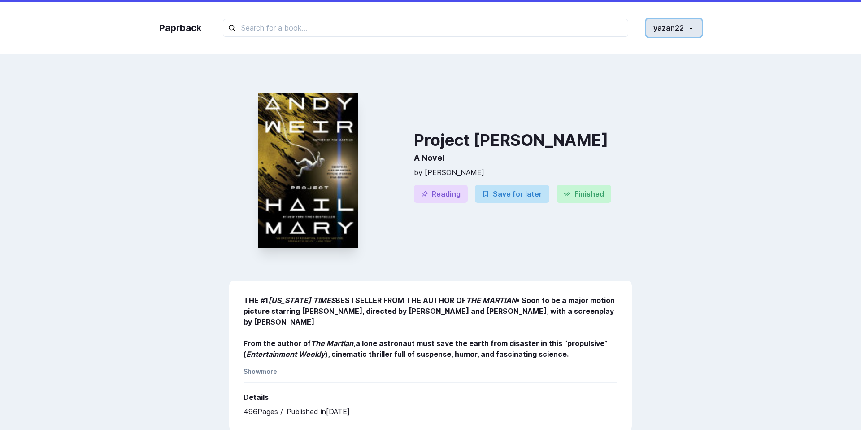
click at [685, 24] on button "yazan22" at bounding box center [674, 28] width 56 height 18
click at [627, 109] on link "Log out" at bounding box center [652, 110] width 100 height 17
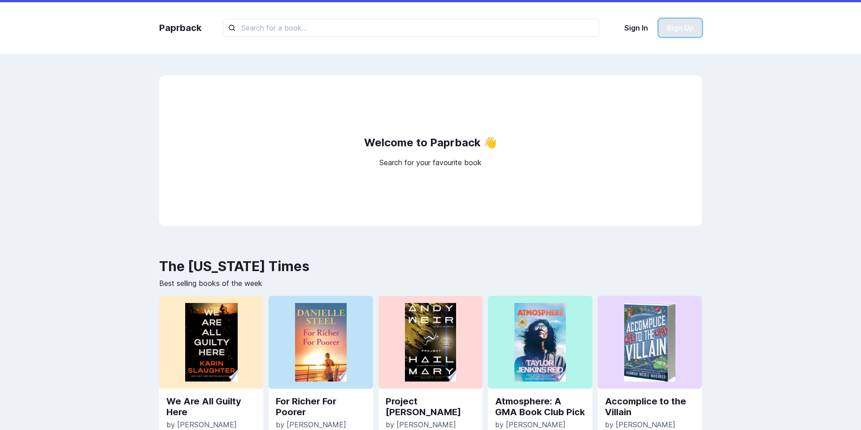
click at [684, 24] on button "Sign Up" at bounding box center [680, 28] width 43 height 18
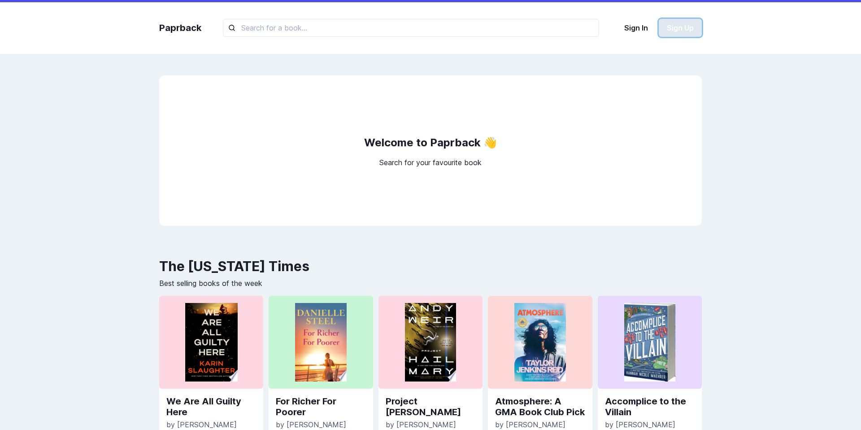
click at [677, 32] on button "Sign Up" at bounding box center [680, 28] width 43 height 18
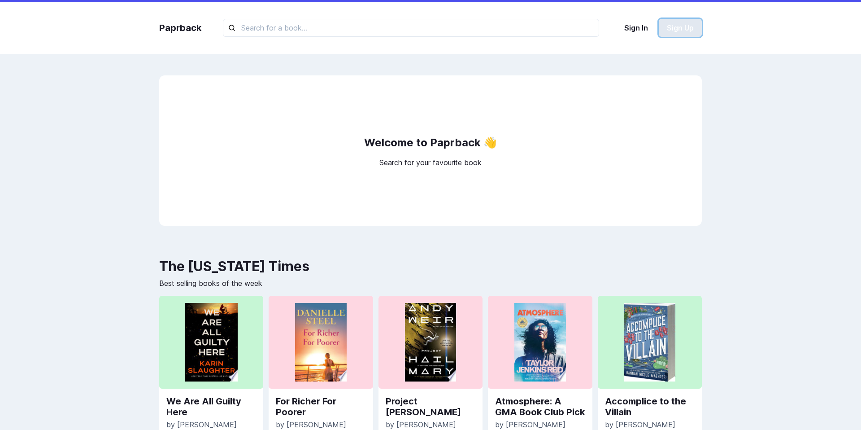
click at [680, 26] on button "Sign Up" at bounding box center [680, 28] width 43 height 18
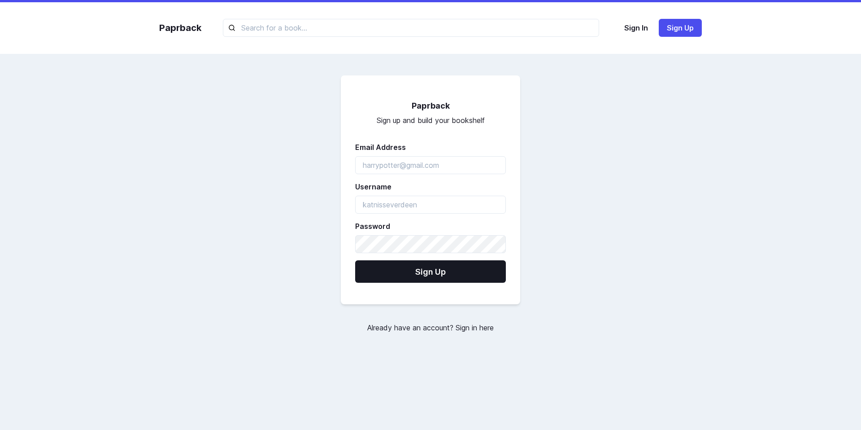
click at [287, 214] on div "Paprback Sign up and build your bookshelf Email Address Username Password Sign …" at bounding box center [430, 204] width 560 height 258
click at [374, 303] on form "Paprback Sign up and build your bookshelf Email Address Username Password Sign …" at bounding box center [430, 189] width 179 height 229
click at [425, 171] on input "emailAddress" at bounding box center [430, 165] width 151 height 18
click at [373, 198] on input "username" at bounding box center [430, 204] width 151 height 18
click at [382, 152] on div "Email Address" at bounding box center [430, 158] width 151 height 32
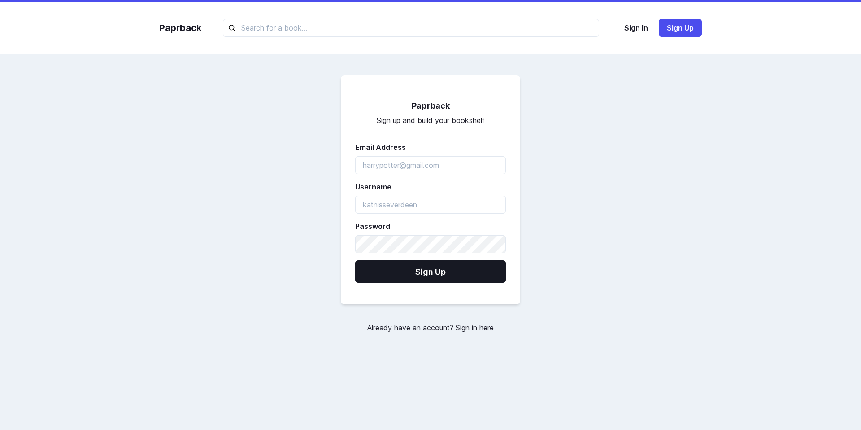
click at [308, 174] on div "Paprback Sign up and build your bookshelf Email Address Username Password Sign …" at bounding box center [430, 204] width 560 height 258
click at [402, 168] on input "emailAddress" at bounding box center [430, 165] width 151 height 18
click at [252, 116] on div "Paprback Sign up and build your bookshelf Email Address Username Password Sign …" at bounding box center [430, 204] width 560 height 258
click at [384, 140] on form "Paprback Sign up and build your bookshelf Email Address Username Password Sign …" at bounding box center [430, 189] width 179 height 229
click at [394, 147] on label "Email Address" at bounding box center [427, 147] width 145 height 11
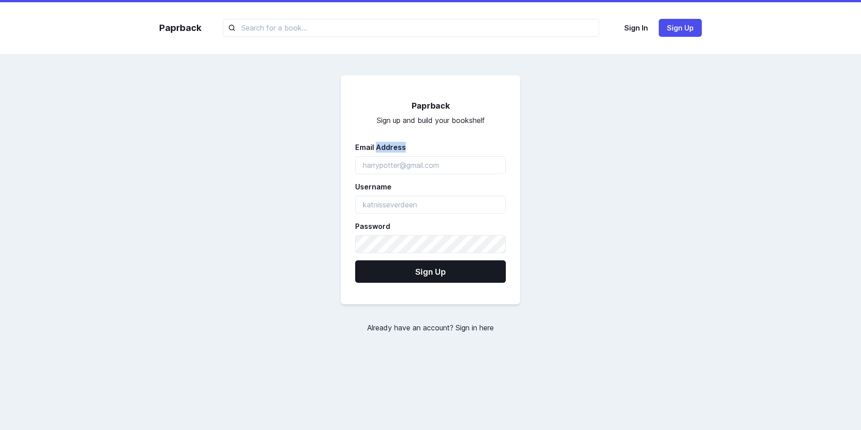
click at [394, 147] on label "Email Address" at bounding box center [427, 147] width 145 height 11
copy label "Address"
click at [280, 302] on div "Paprback Sign up and build your bookshelf Email Address Username Password Sign …" at bounding box center [430, 204] width 560 height 258
drag, startPoint x: 346, startPoint y: 316, endPoint x: 508, endPoint y: 326, distance: 162.6
click at [508, 326] on div "Paprback Sign up and build your bookshelf Email Address Username Password Sign …" at bounding box center [430, 204] width 560 height 258
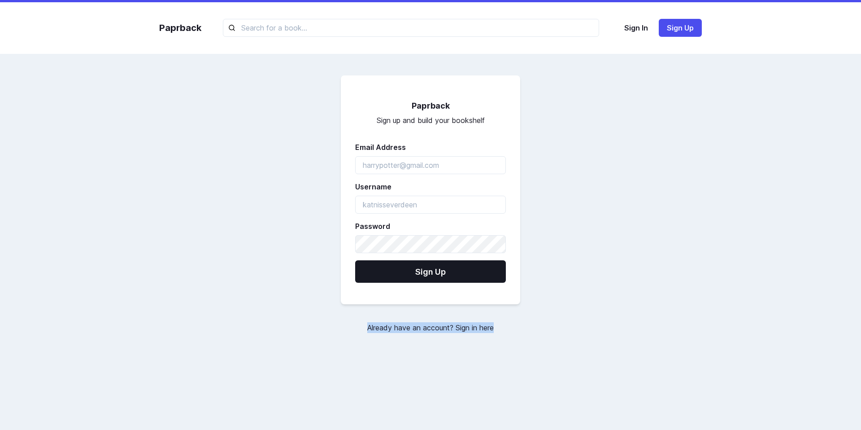
copy link "Already have an account? Sign in here"
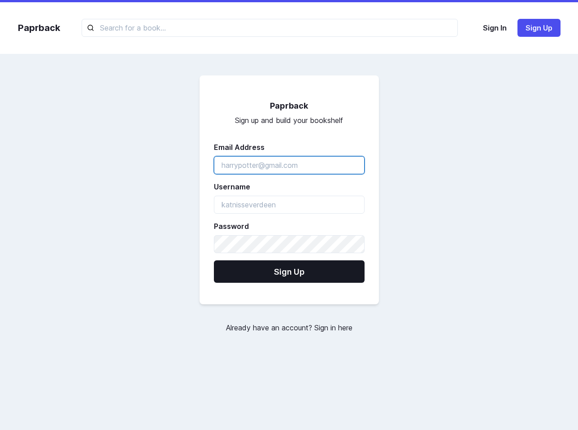
click at [290, 168] on input "emailAddress" at bounding box center [289, 165] width 151 height 18
type input "a"
type input "khalid@gmail.com"
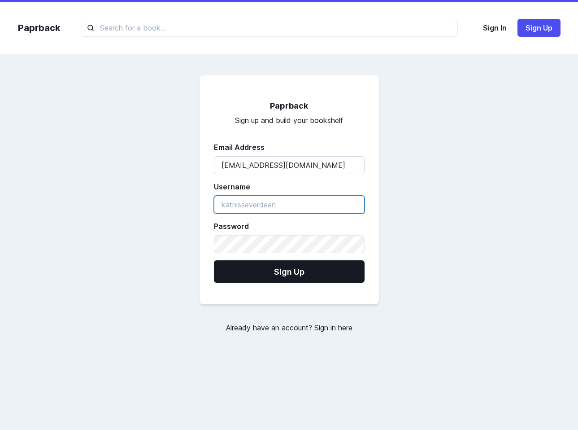
type input "u"
type input "khalid"
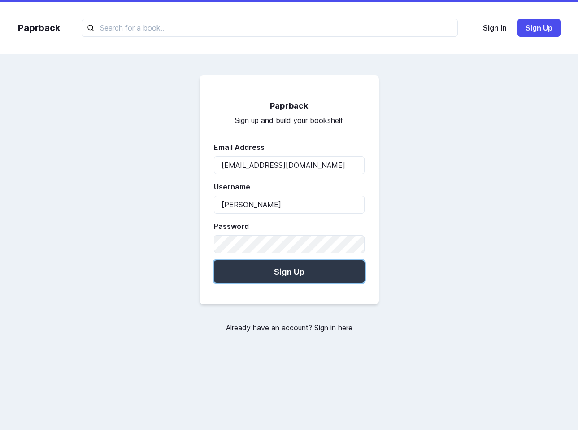
click at [273, 269] on button "Sign Up" at bounding box center [289, 271] width 151 height 22
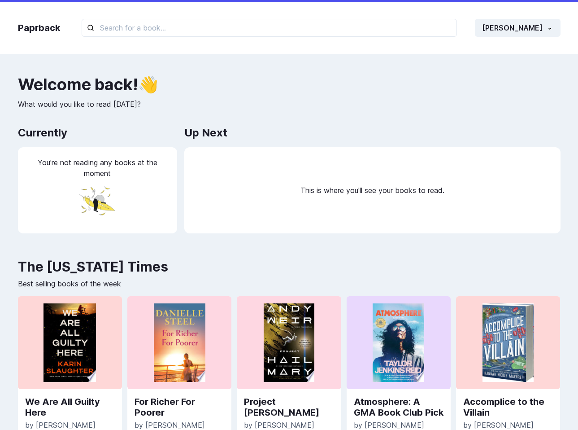
click at [524, 53] on div "Paprback khalid Home Profile Settings Log out" at bounding box center [289, 28] width 560 height 52
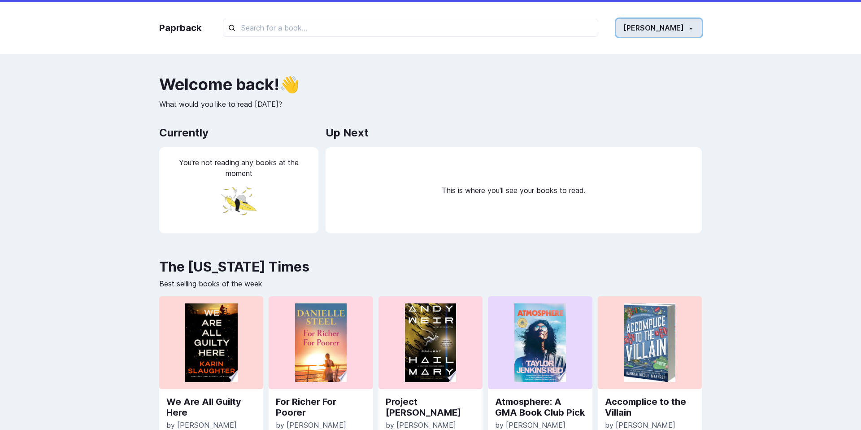
click at [685, 35] on button "khalid" at bounding box center [659, 28] width 86 height 18
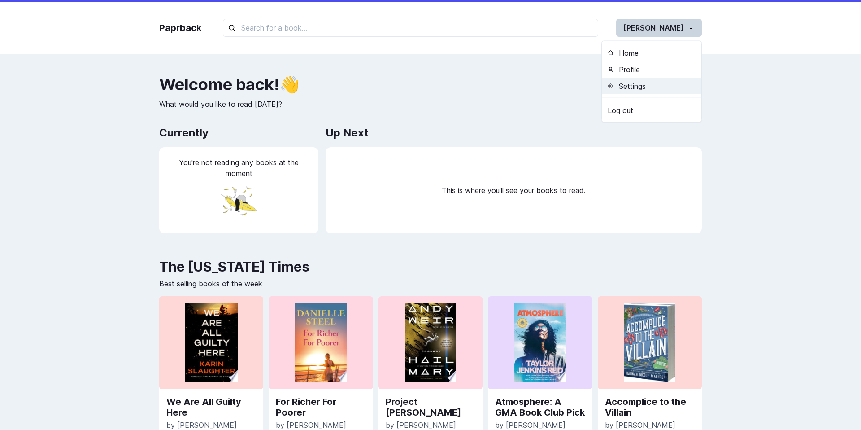
click at [662, 83] on button "Settings" at bounding box center [652, 86] width 100 height 17
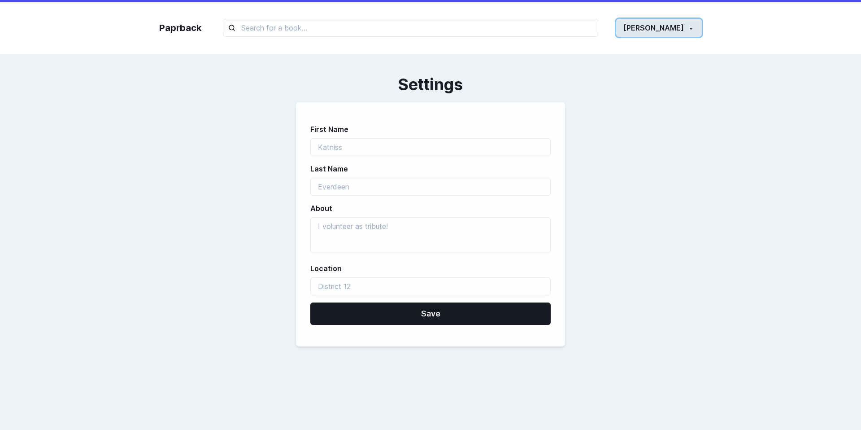
click at [686, 24] on button "khalid" at bounding box center [659, 28] width 86 height 18
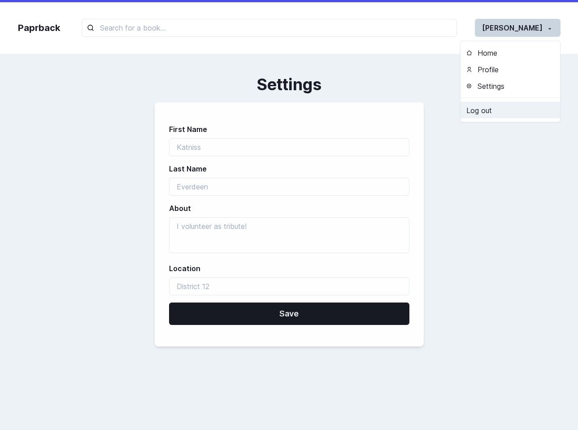
click at [500, 113] on link "Log out" at bounding box center [510, 110] width 100 height 17
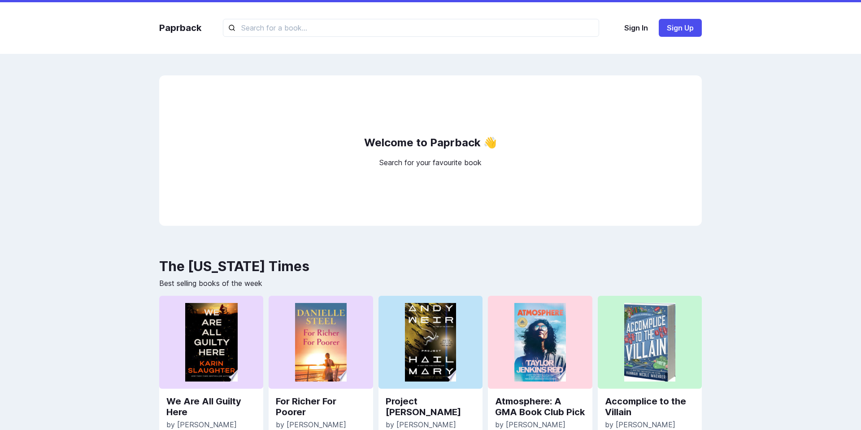
click at [642, 114] on div "Welcome to Paprback 👋 Search for your favourite book" at bounding box center [430, 150] width 543 height 150
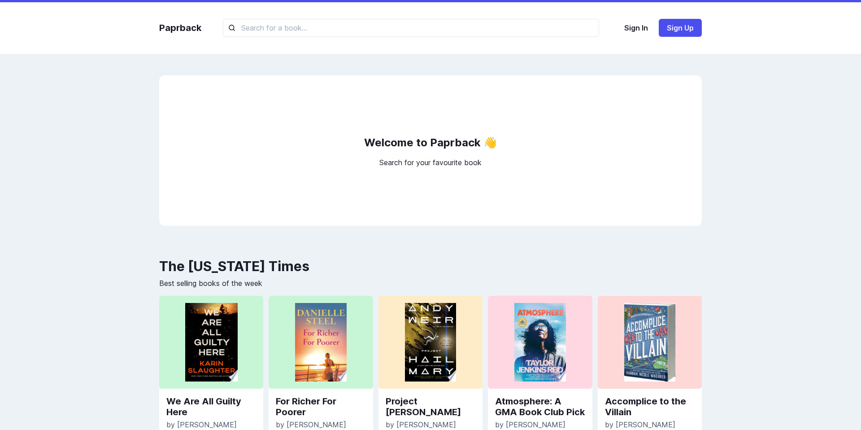
click at [155, 77] on div "Welcome to Paprback 👋 Search for your favourite book The [US_STATE] Times Best …" at bounding box center [430, 335] width 560 height 521
click at [189, 23] on link "Paprback" at bounding box center [180, 27] width 42 height 13
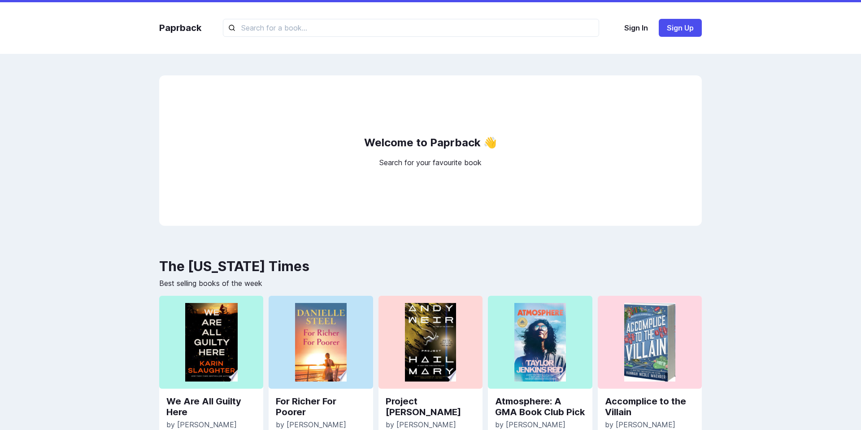
click at [180, 90] on div "Welcome to Paprback 👋 Search for your favourite book" at bounding box center [430, 150] width 543 height 150
click at [184, 23] on link "Paprback" at bounding box center [180, 27] width 42 height 13
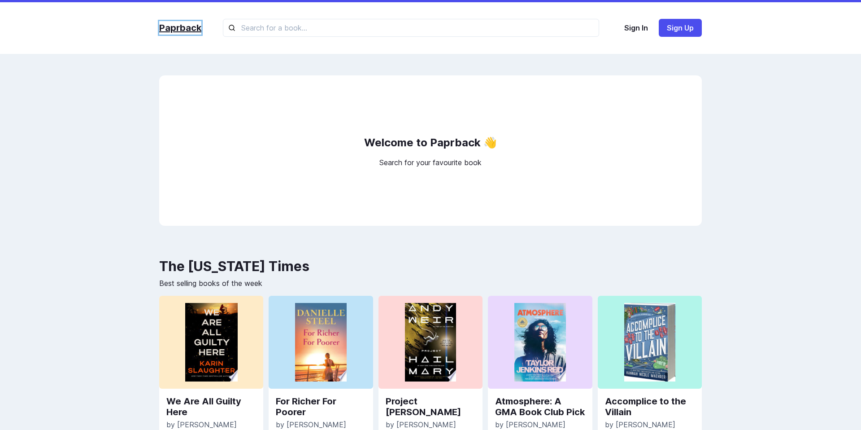
click at [184, 23] on link "Paprback" at bounding box center [180, 27] width 42 height 13
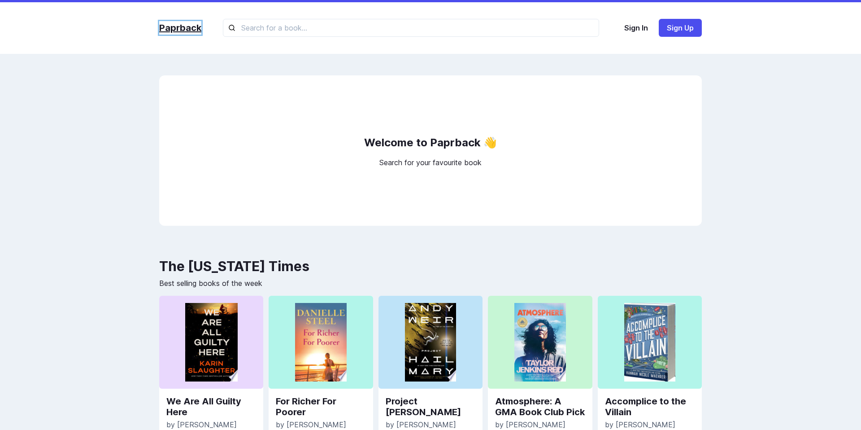
click at [184, 23] on link "Paprback" at bounding box center [180, 27] width 42 height 13
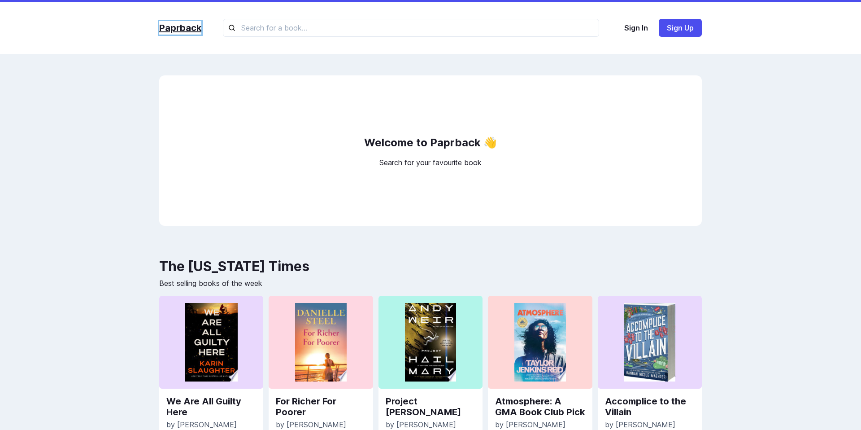
click at [184, 23] on link "Paprback" at bounding box center [180, 27] width 42 height 13
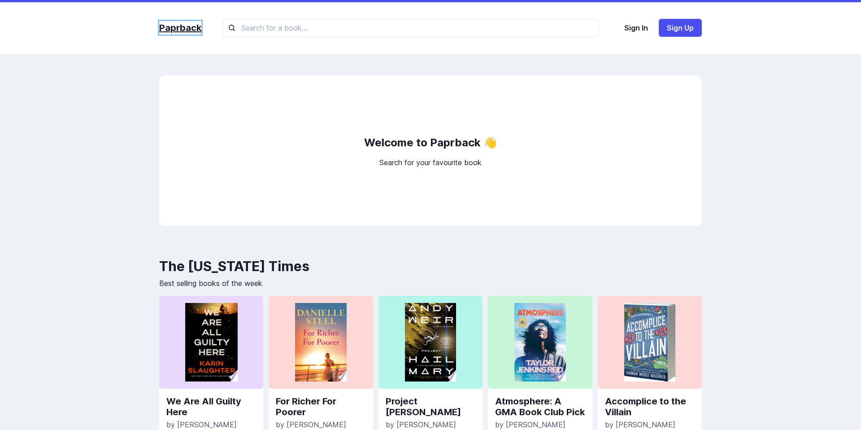
click at [183, 23] on link "Paprback" at bounding box center [180, 27] width 42 height 13
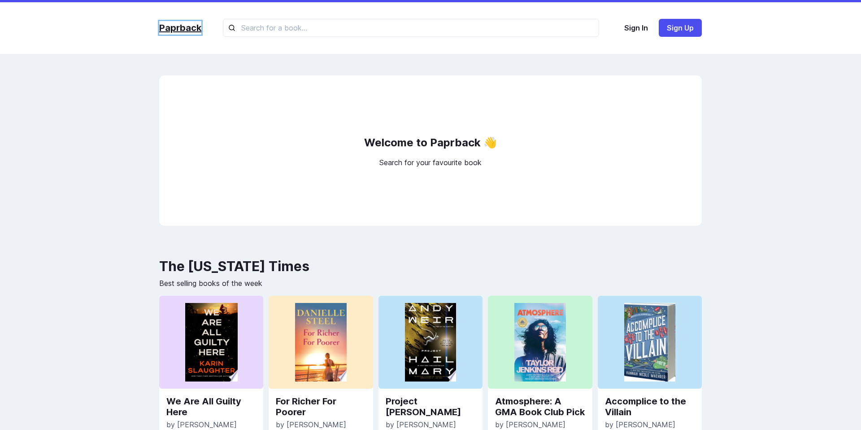
click at [197, 35] on link "Paprback" at bounding box center [180, 27] width 42 height 13
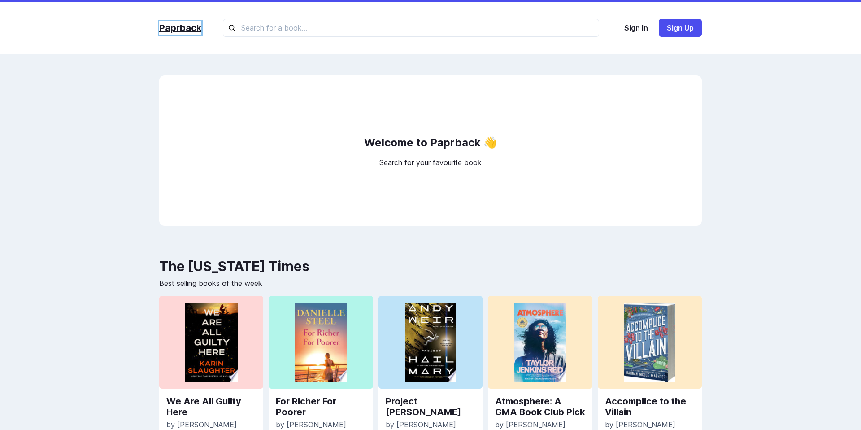
click at [180, 25] on link "Paprback" at bounding box center [180, 27] width 42 height 13
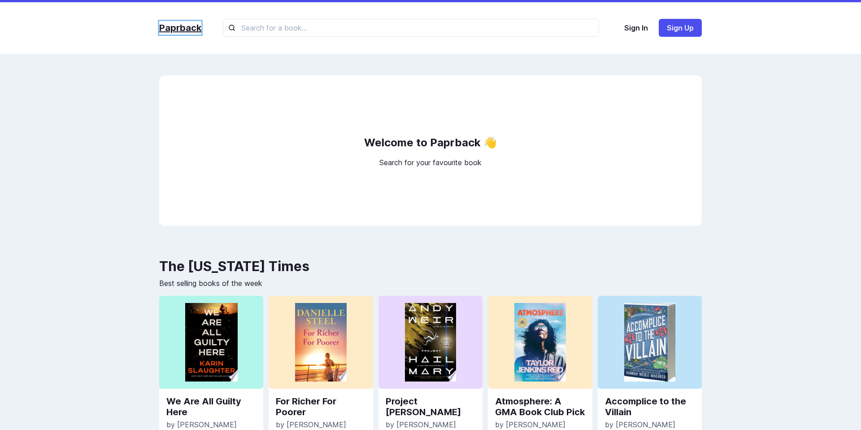
click at [180, 25] on link "Paprback" at bounding box center [180, 27] width 42 height 13
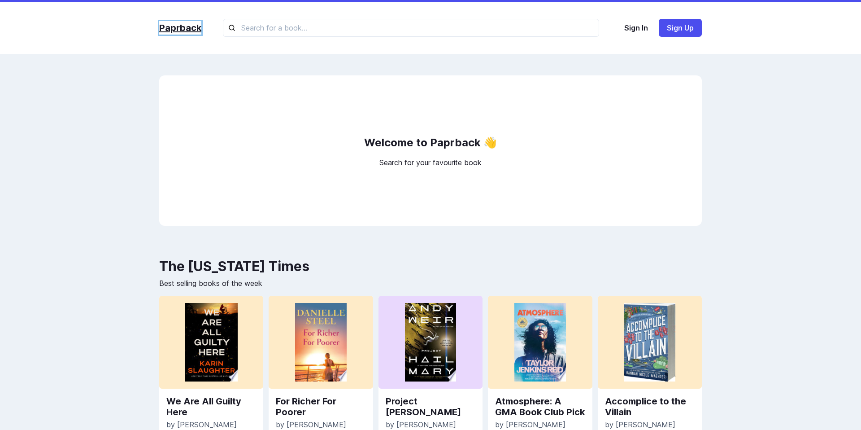
click at [180, 25] on link "Paprback" at bounding box center [180, 27] width 42 height 13
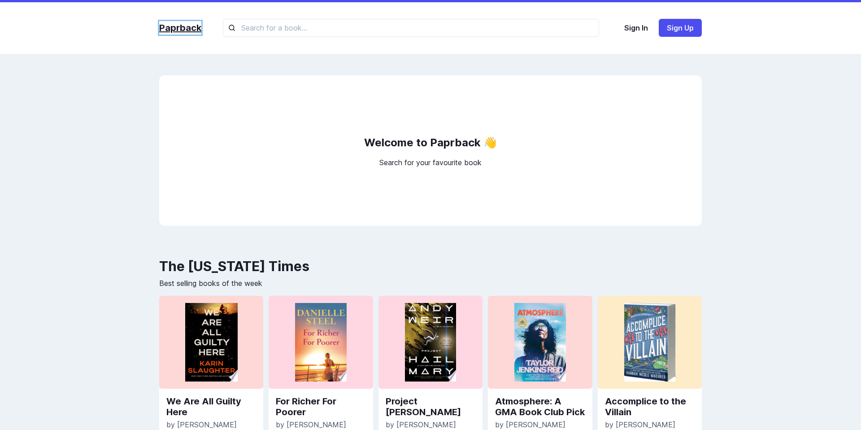
click at [180, 25] on link "Paprback" at bounding box center [180, 27] width 42 height 13
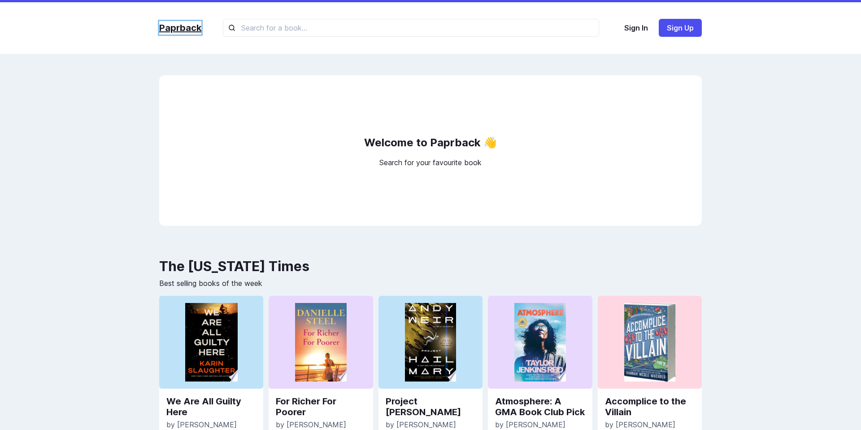
click at [180, 25] on link "Paprback" at bounding box center [180, 27] width 42 height 13
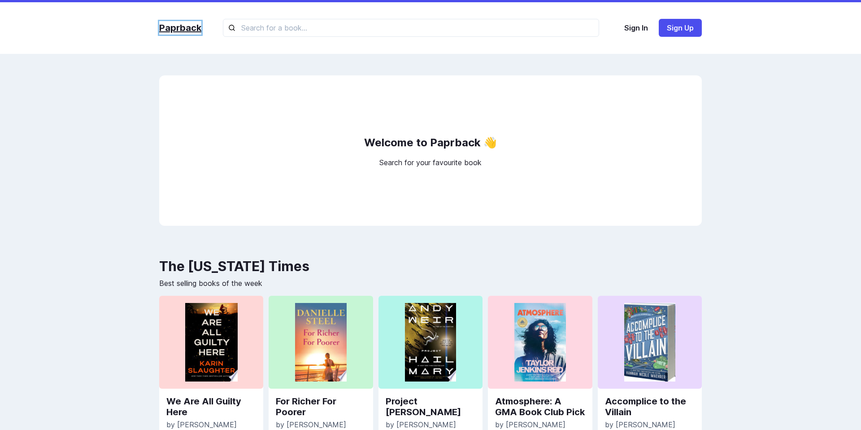
click at [180, 25] on link "Paprback" at bounding box center [180, 27] width 42 height 13
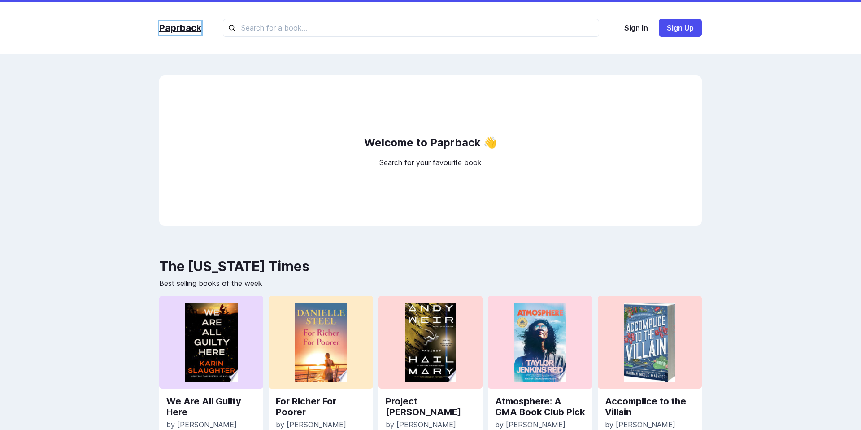
click at [180, 25] on link "Paprback" at bounding box center [180, 27] width 42 height 13
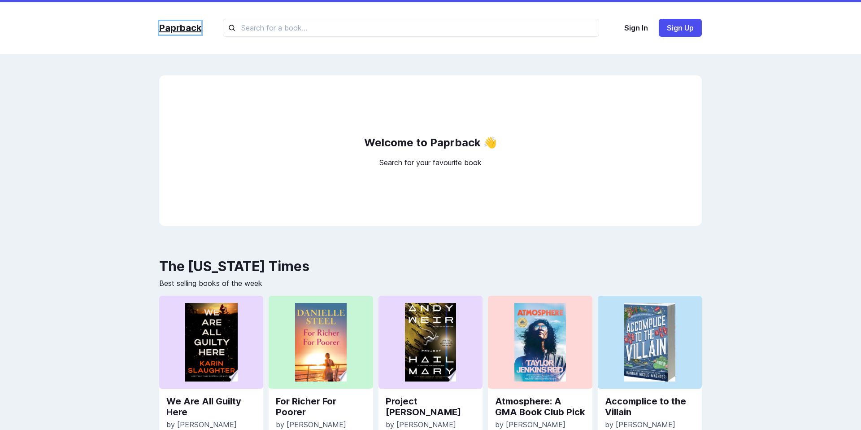
click at [180, 25] on link "Paprback" at bounding box center [180, 27] width 42 height 13
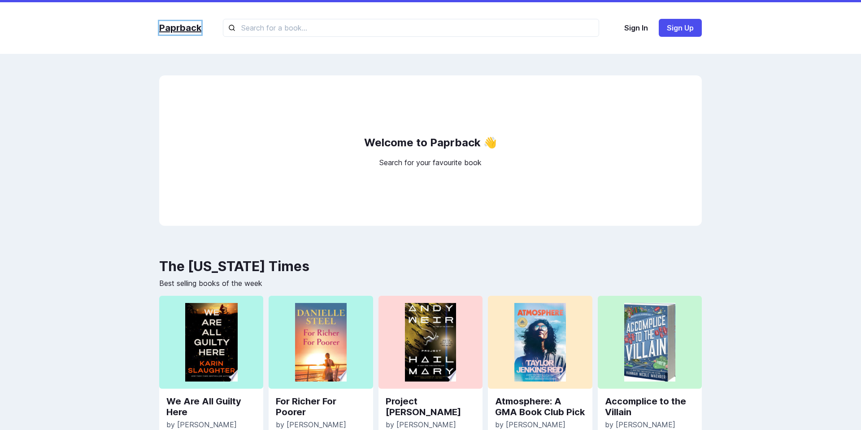
click at [180, 25] on link "Paprback" at bounding box center [180, 27] width 42 height 13
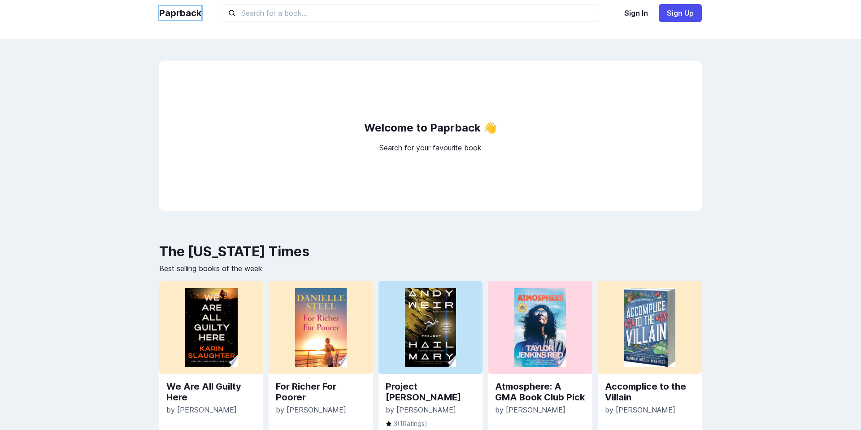
scroll to position [13, 0]
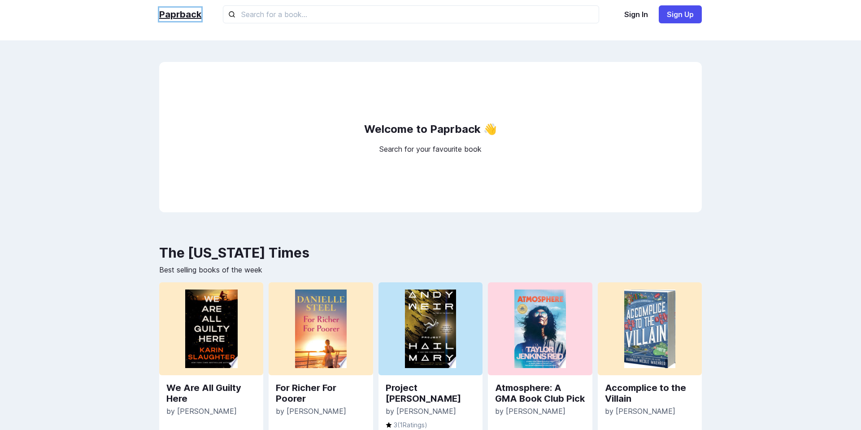
click at [181, 15] on link "Paprback" at bounding box center [180, 14] width 42 height 13
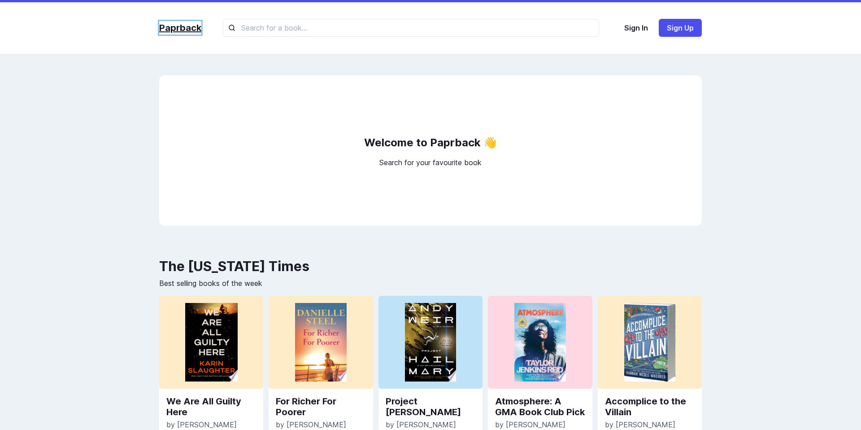
scroll to position [0, 0]
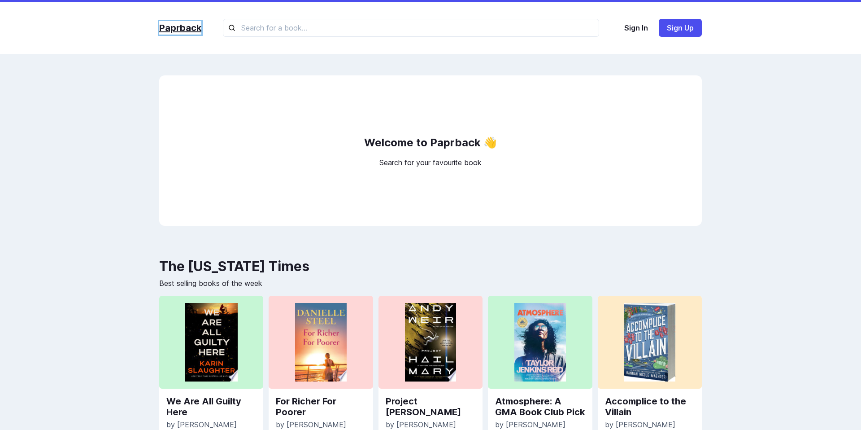
click at [176, 31] on link "Paprback" at bounding box center [180, 27] width 42 height 13
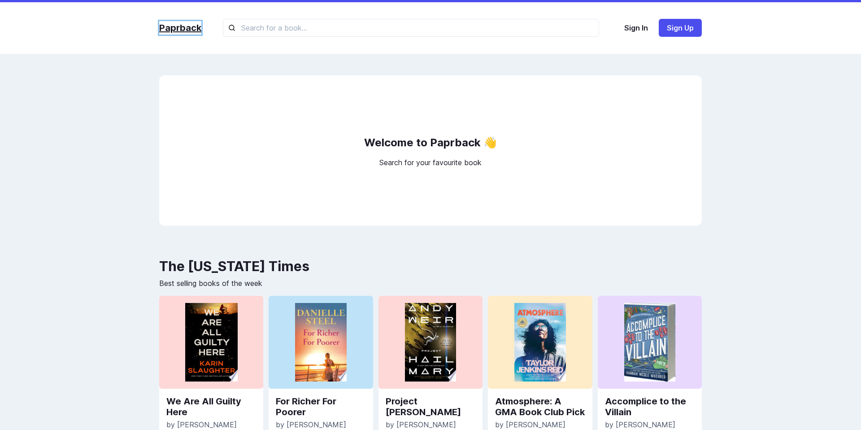
click at [176, 31] on link "Paprback" at bounding box center [180, 27] width 42 height 13
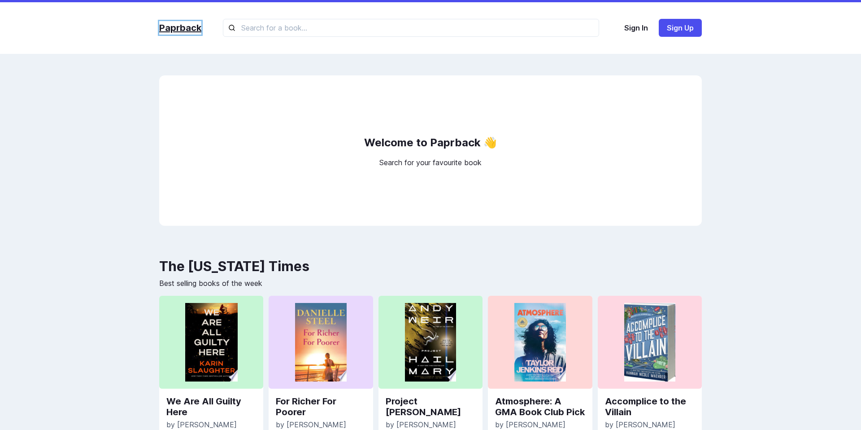
click at [176, 31] on link "Paprback" at bounding box center [180, 27] width 42 height 13
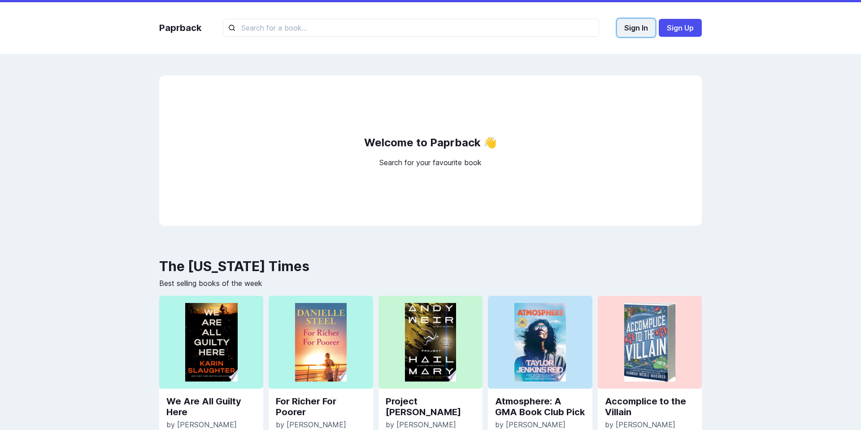
click at [638, 29] on button "Sign In" at bounding box center [636, 28] width 38 height 18
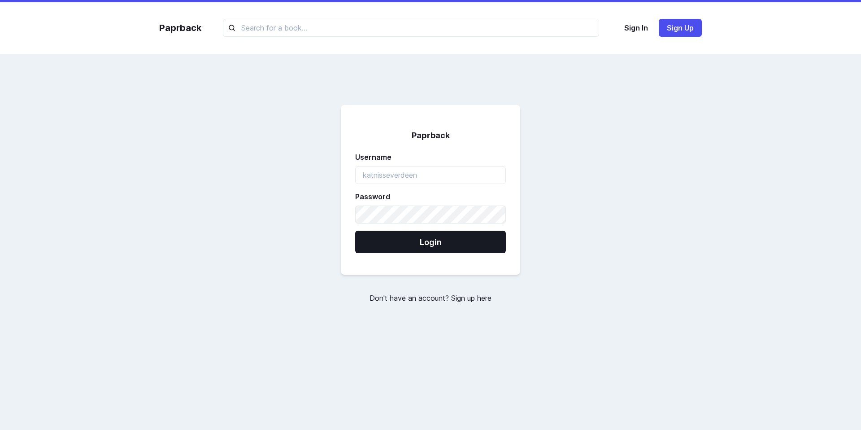
click at [456, 98] on div "Paprback Username Password Login Don't have an account? Sign up here" at bounding box center [430, 204] width 560 height 258
